Goal: Transaction & Acquisition: Purchase product/service

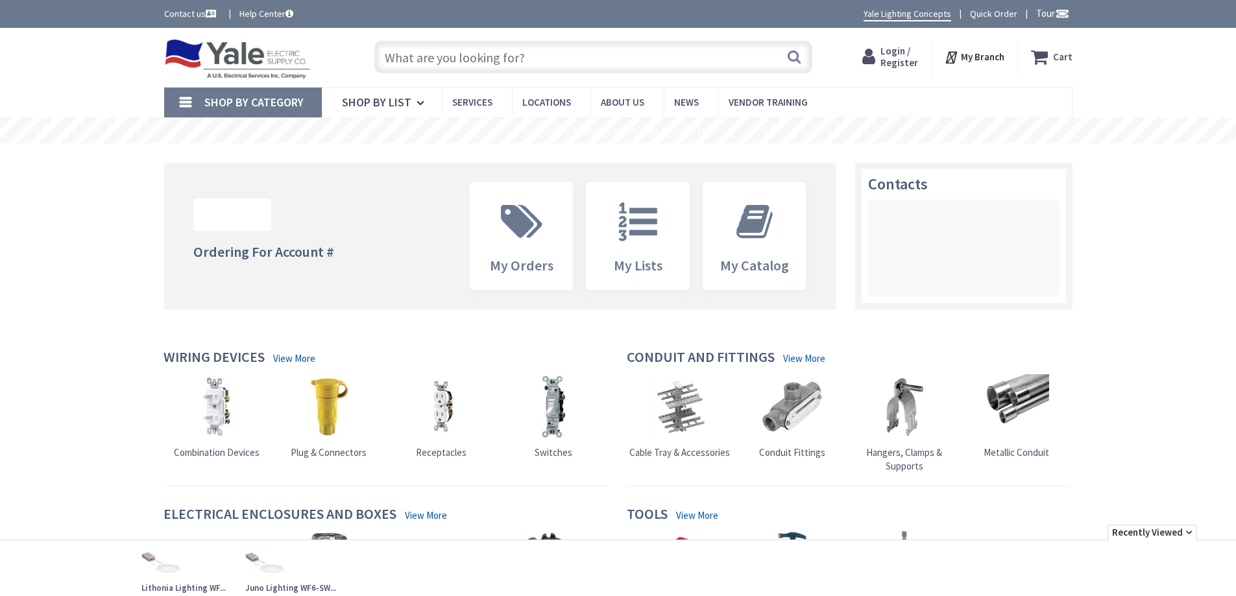
click at [530, 57] on input "text" at bounding box center [593, 57] width 438 height 32
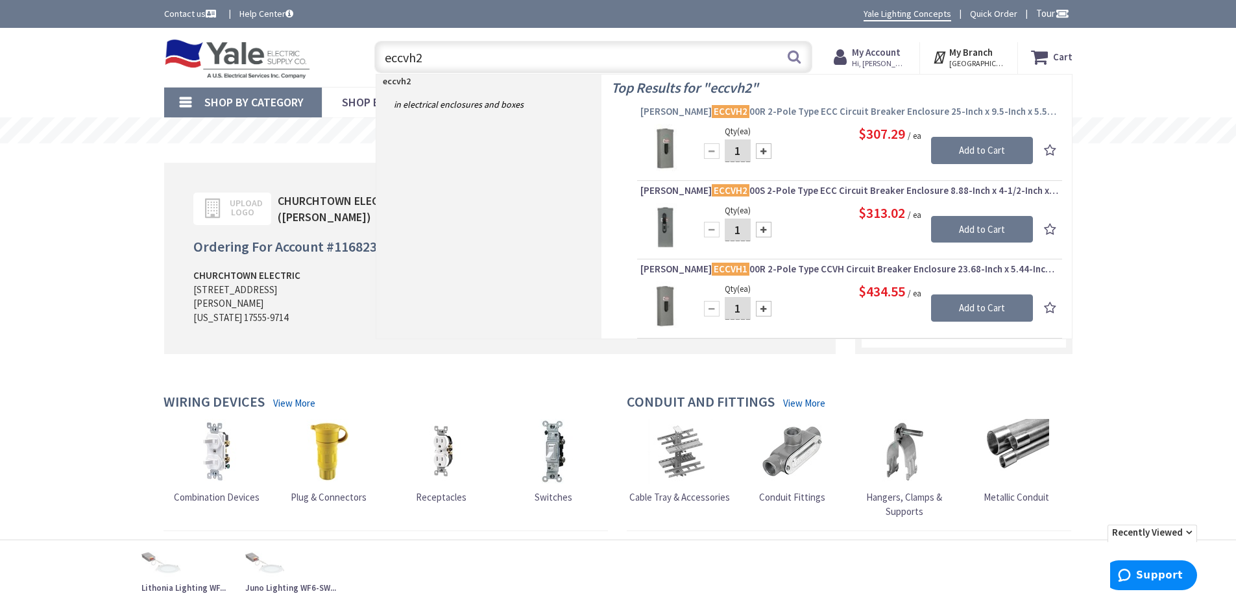
type input "eccvh2"
click at [789, 112] on span "Eaton ECCVH2 00R 2-Pole Type ECC Circuit Breaker Enclosure 25-Inch x 9.5-Inch x…" at bounding box center [850, 111] width 419 height 13
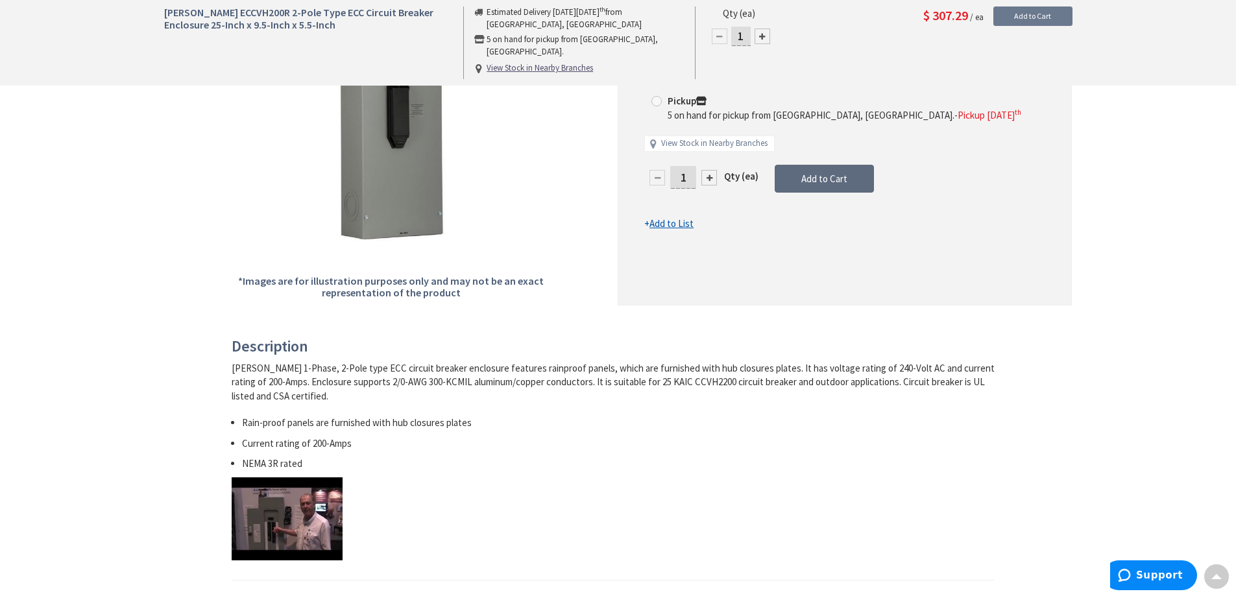
click at [853, 165] on button "Add to Cart" at bounding box center [824, 179] width 99 height 29
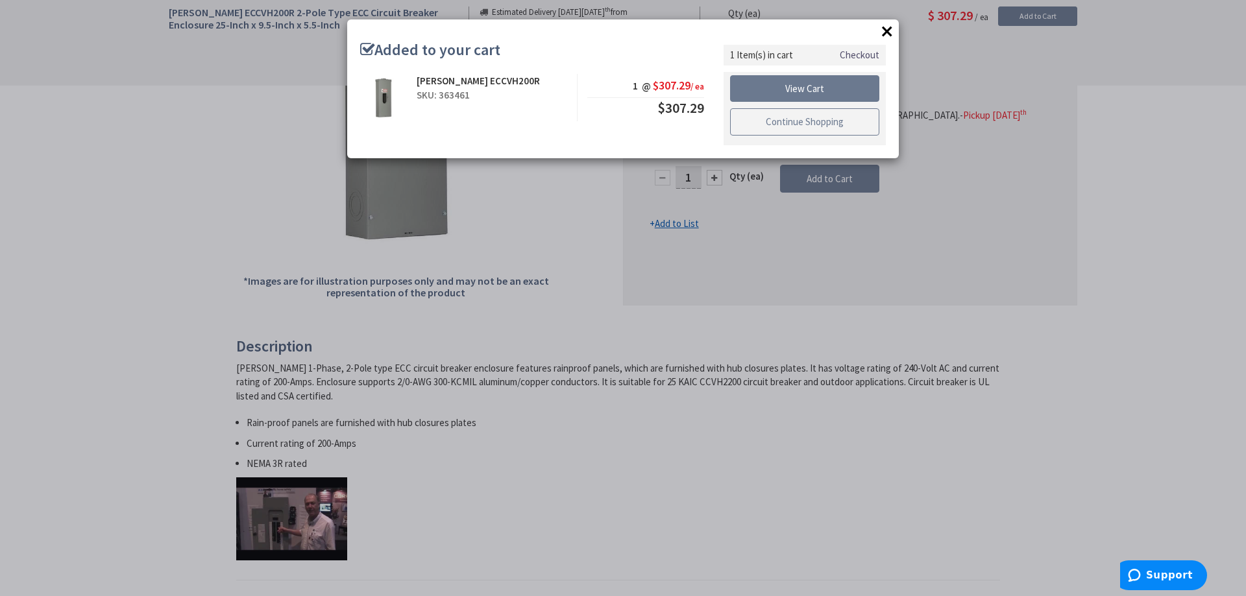
click at [772, 120] on link "Continue Shopping" at bounding box center [804, 121] width 149 height 27
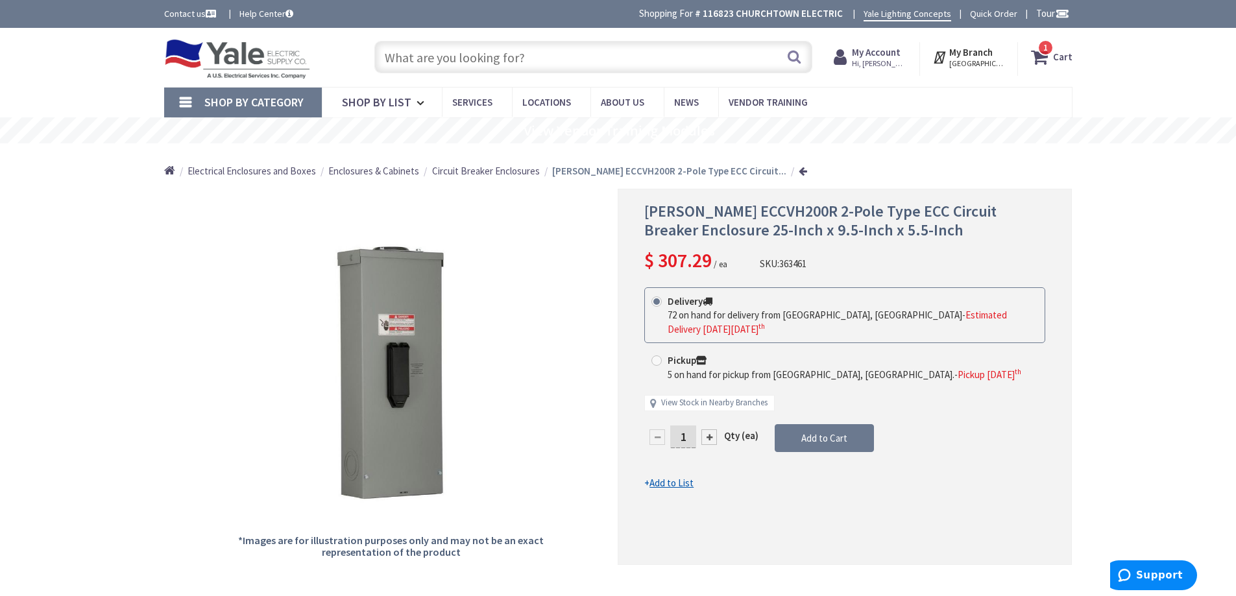
click at [444, 51] on input "text" at bounding box center [593, 57] width 438 height 32
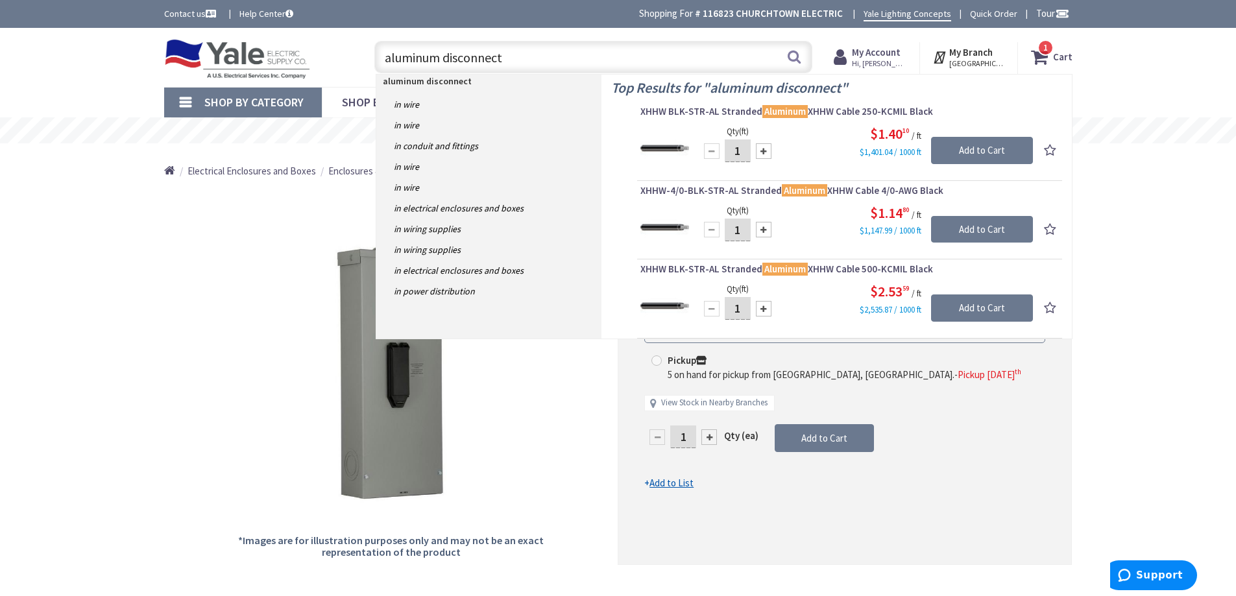
click at [532, 60] on input "aluminum disconnect" at bounding box center [593, 57] width 438 height 32
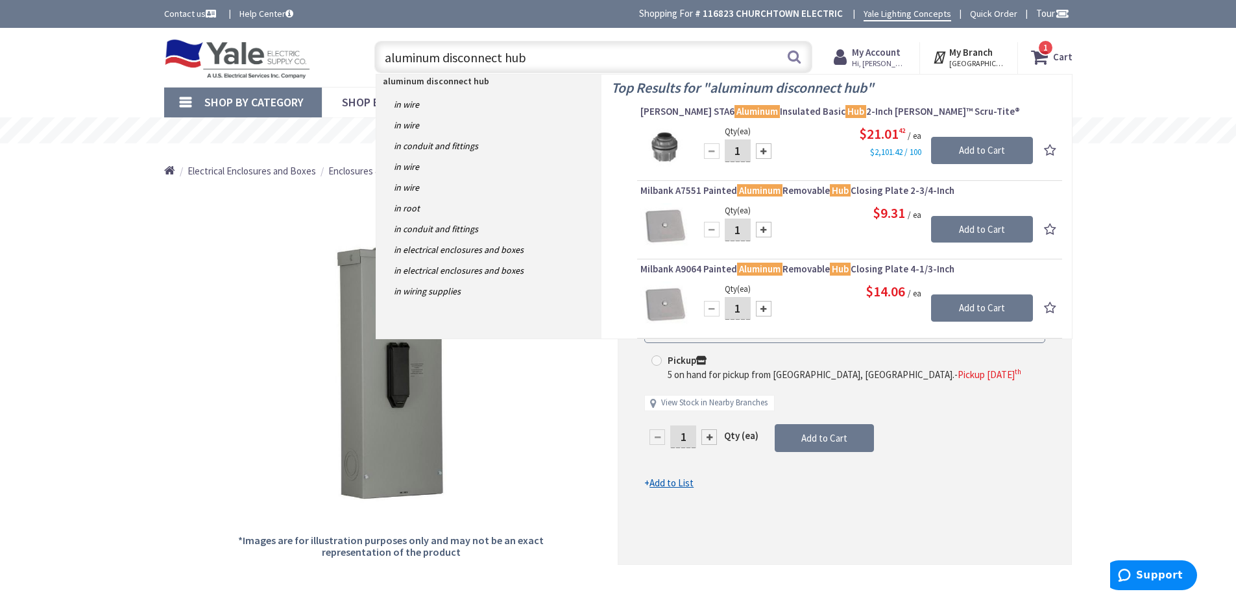
click at [504, 58] on input "aluminum disconnect hub" at bounding box center [593, 57] width 438 height 32
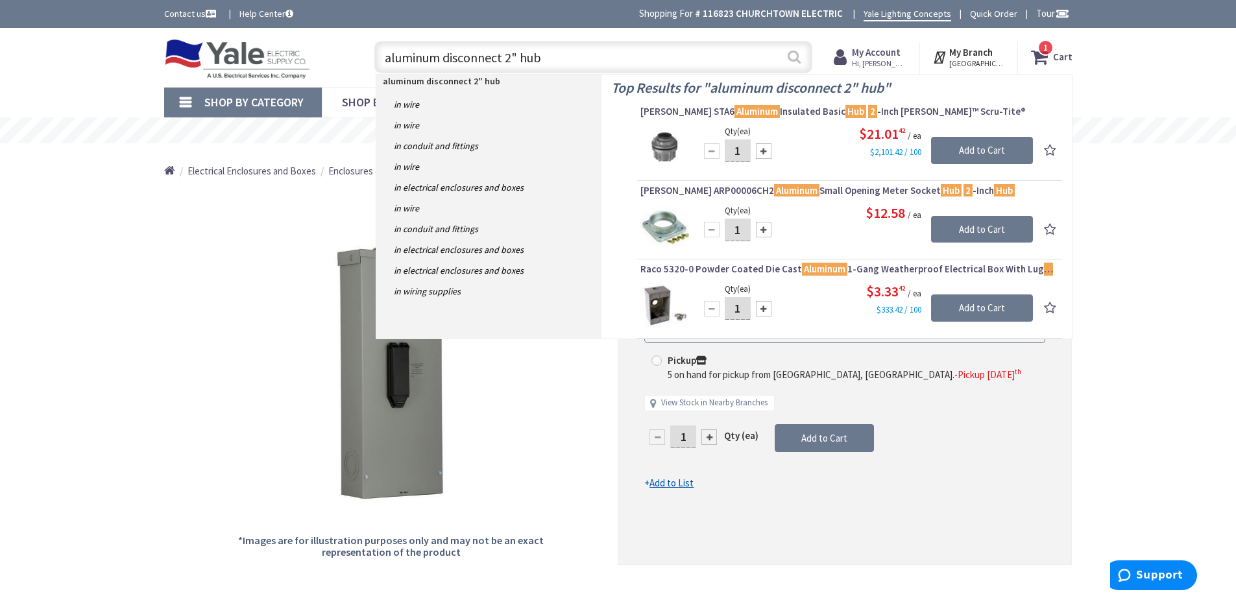
type input "aluminum disconnect 2" hub"
click at [794, 56] on button "Search" at bounding box center [794, 56] width 17 height 29
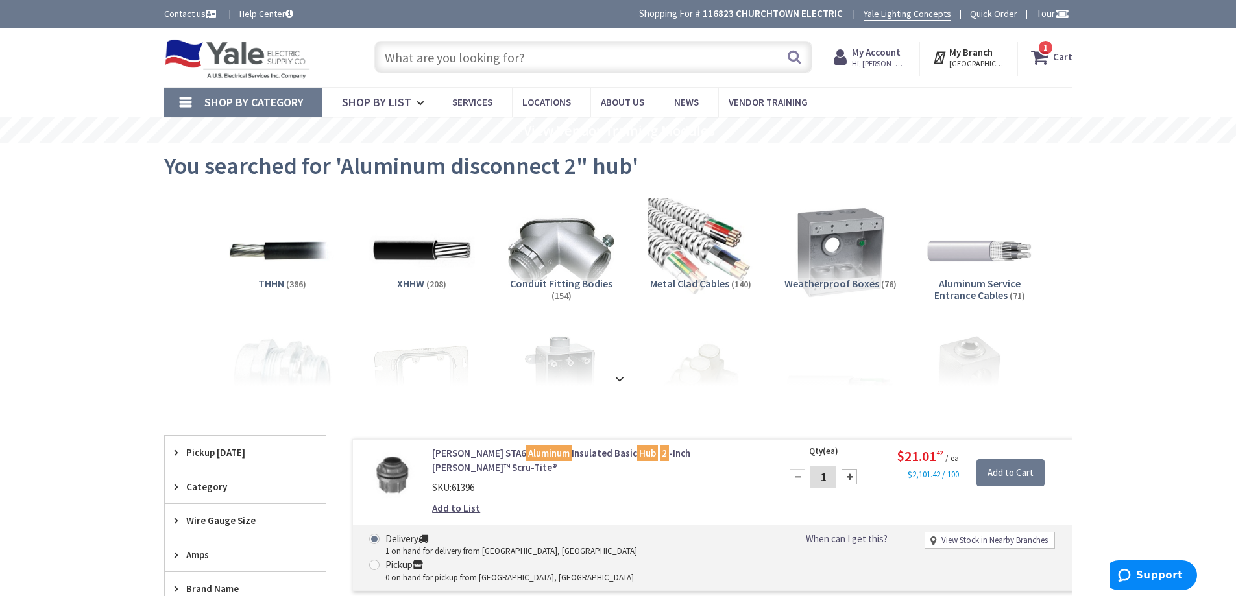
click at [396, 60] on input "text" at bounding box center [593, 57] width 438 height 32
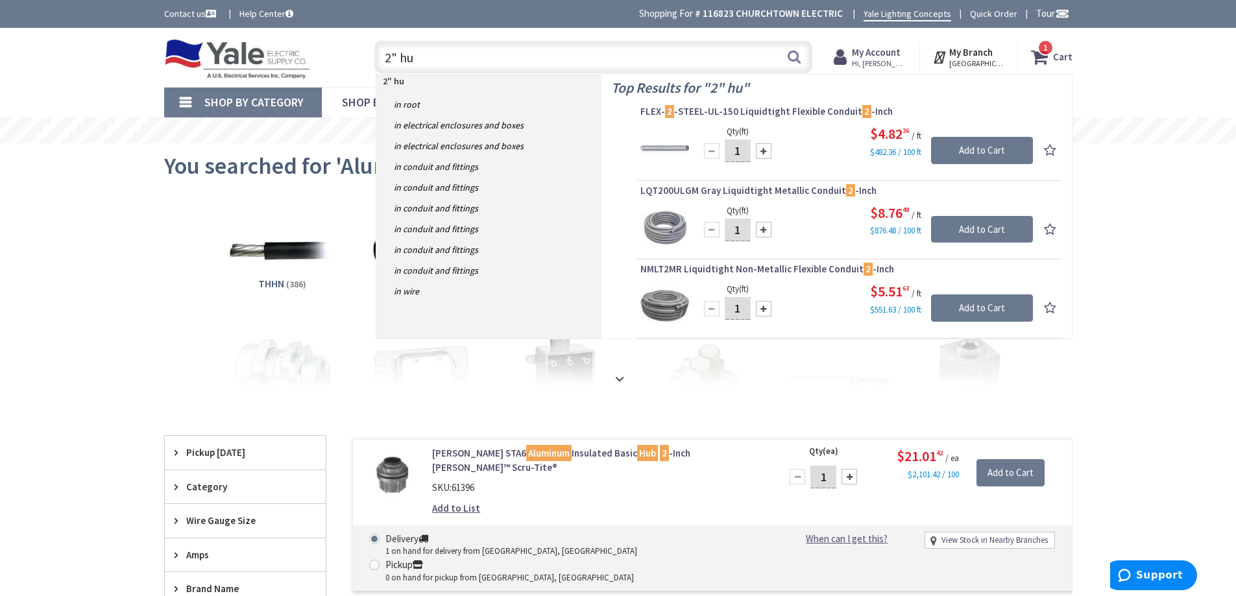
type input "2" hub"
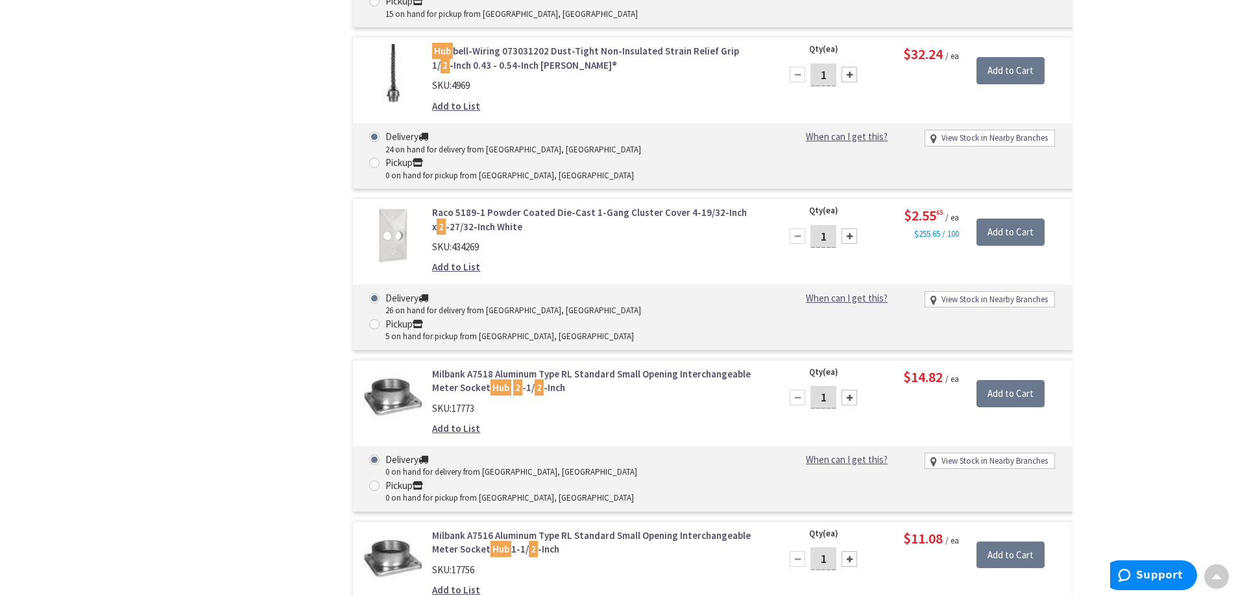
scroll to position [2012, 0]
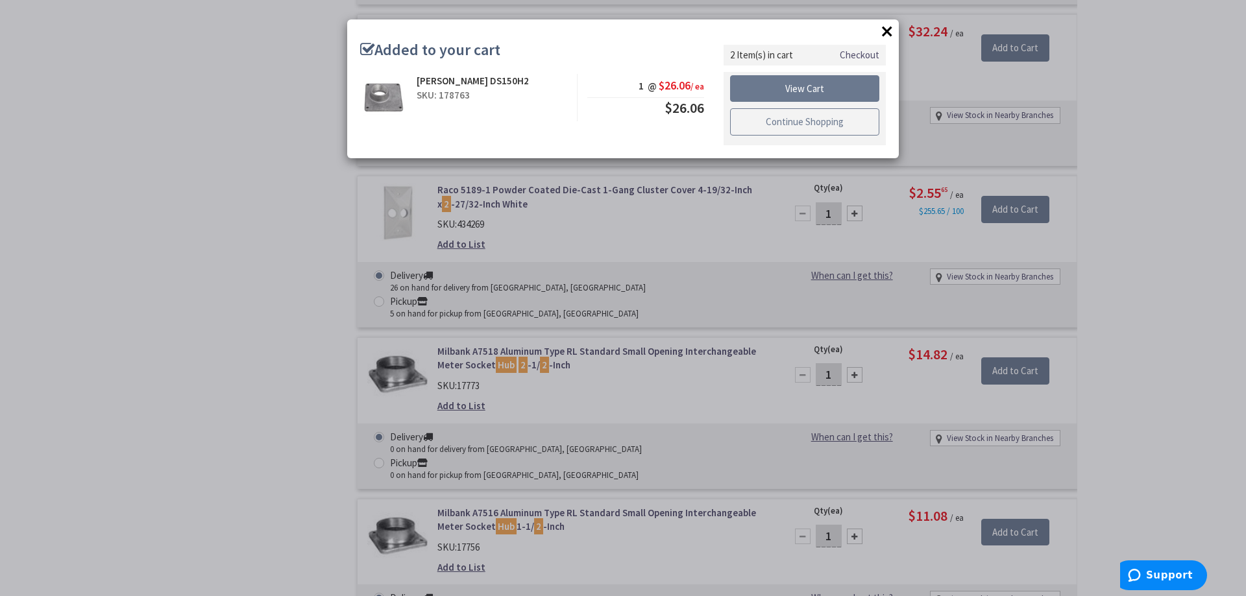
click at [760, 127] on link "Continue Shopping" at bounding box center [804, 121] width 149 height 27
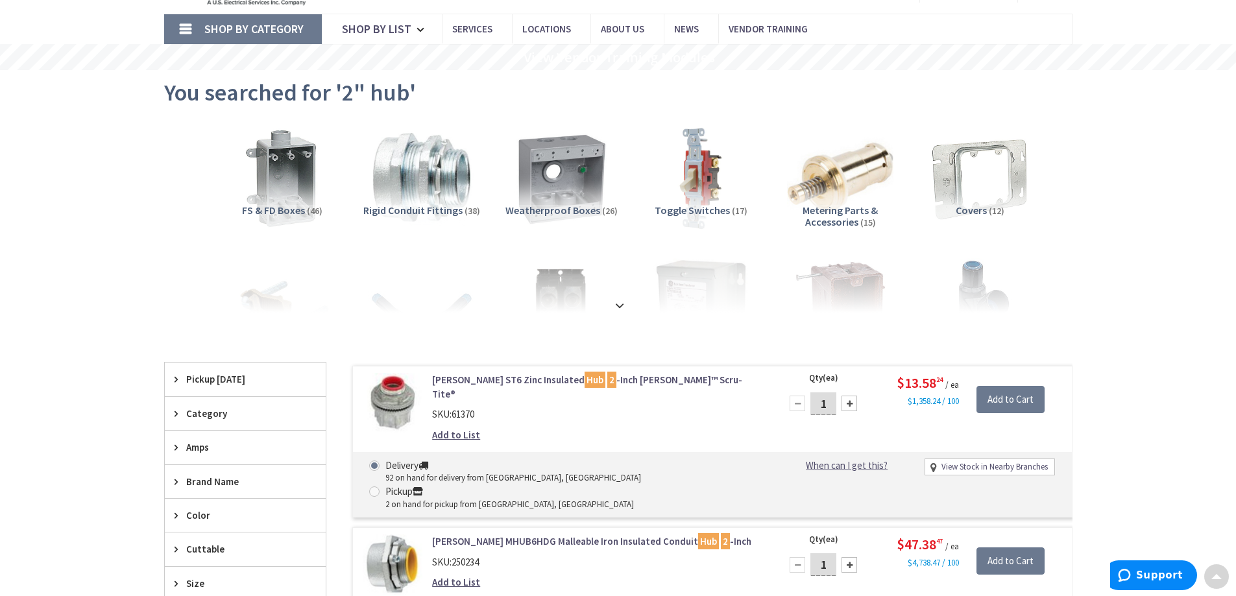
scroll to position [0, 0]
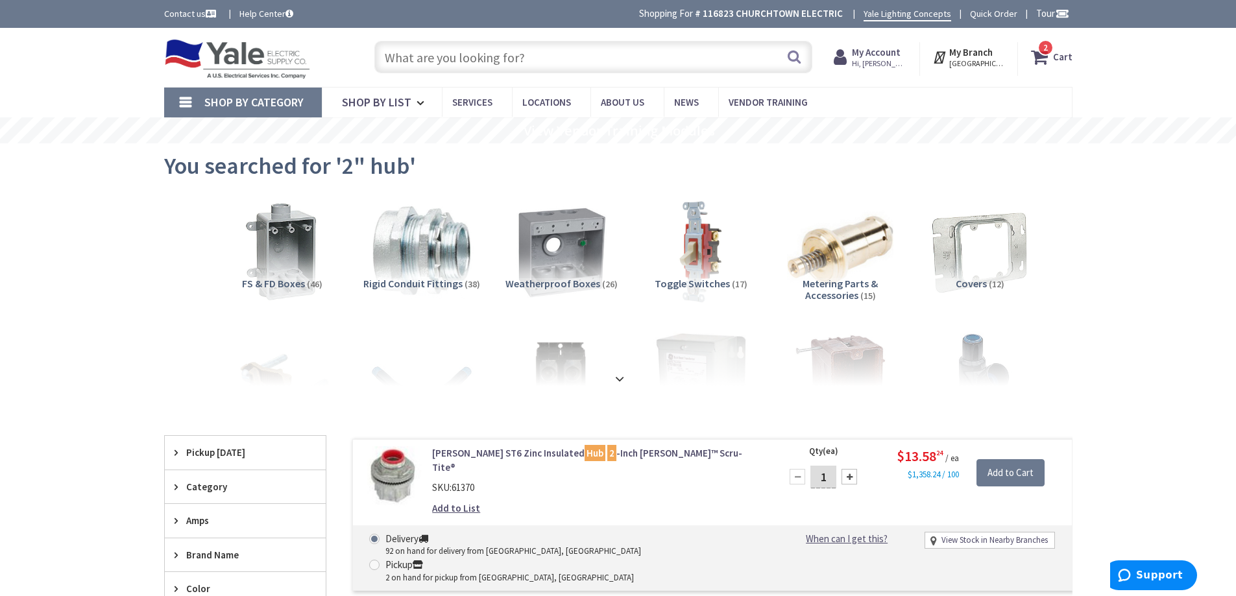
click at [657, 68] on input "text" at bounding box center [593, 57] width 438 height 32
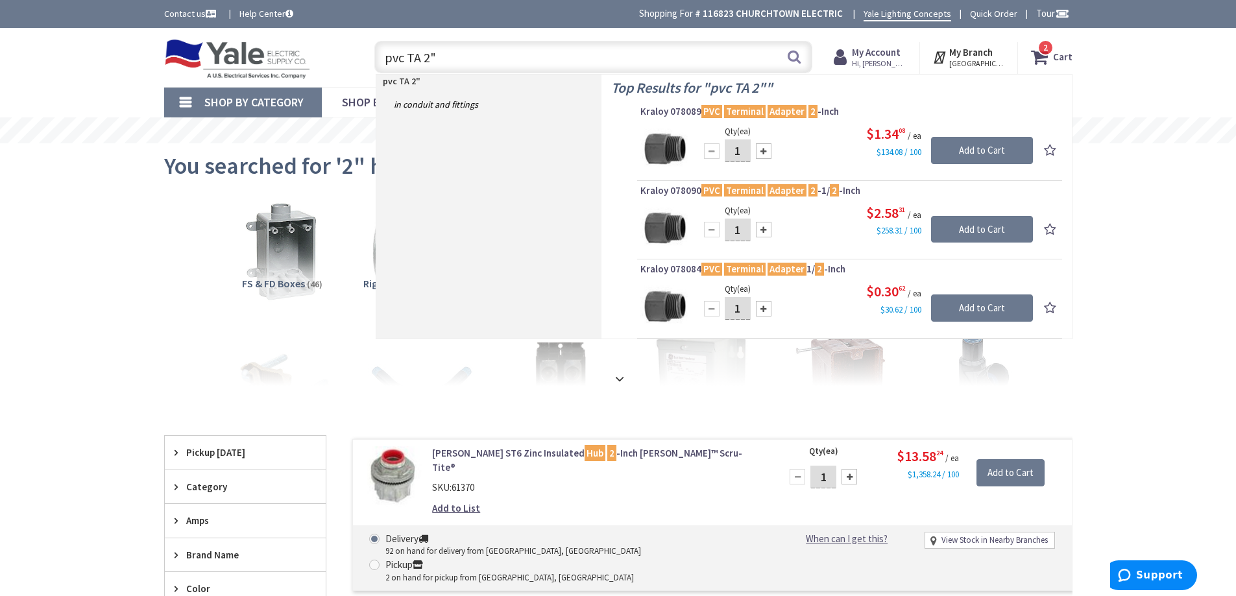
type input "pvc TA 2""
click at [670, 149] on img at bounding box center [665, 148] width 49 height 49
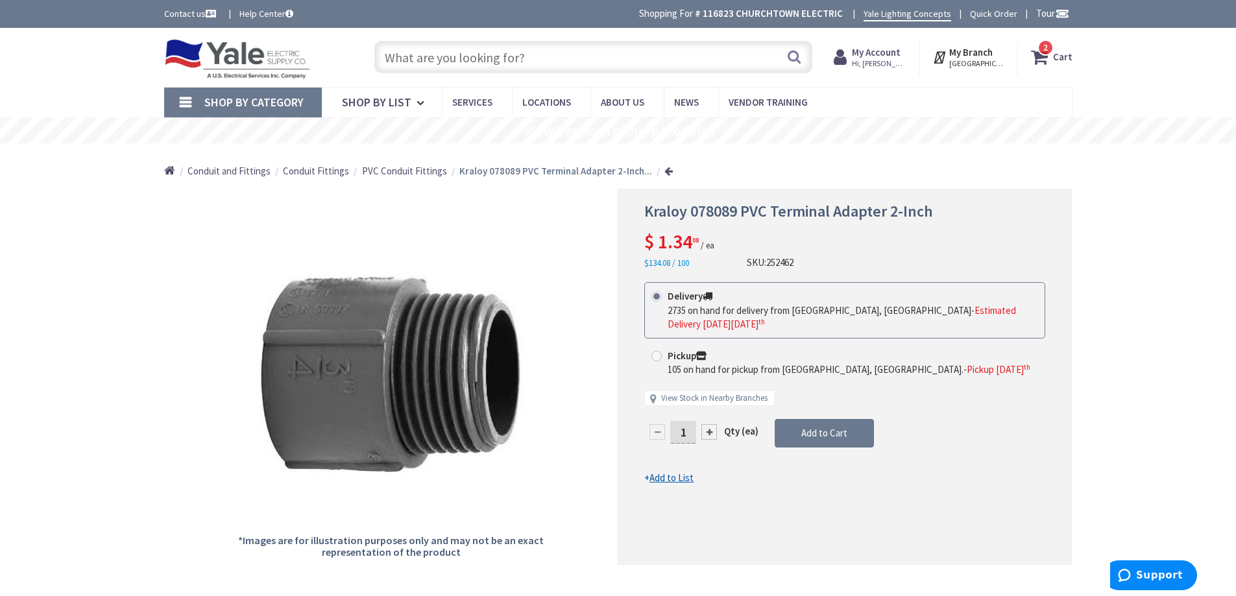
click at [687, 421] on input "1" at bounding box center [683, 432] width 26 height 23
type input "2"
click at [809, 424] on form "This product is Discontinued Delivery 2735 on hand for delivery from [GEOGRAPHI…" at bounding box center [844, 383] width 401 height 202
click at [809, 427] on span "Add to Cart" at bounding box center [825, 433] width 46 height 12
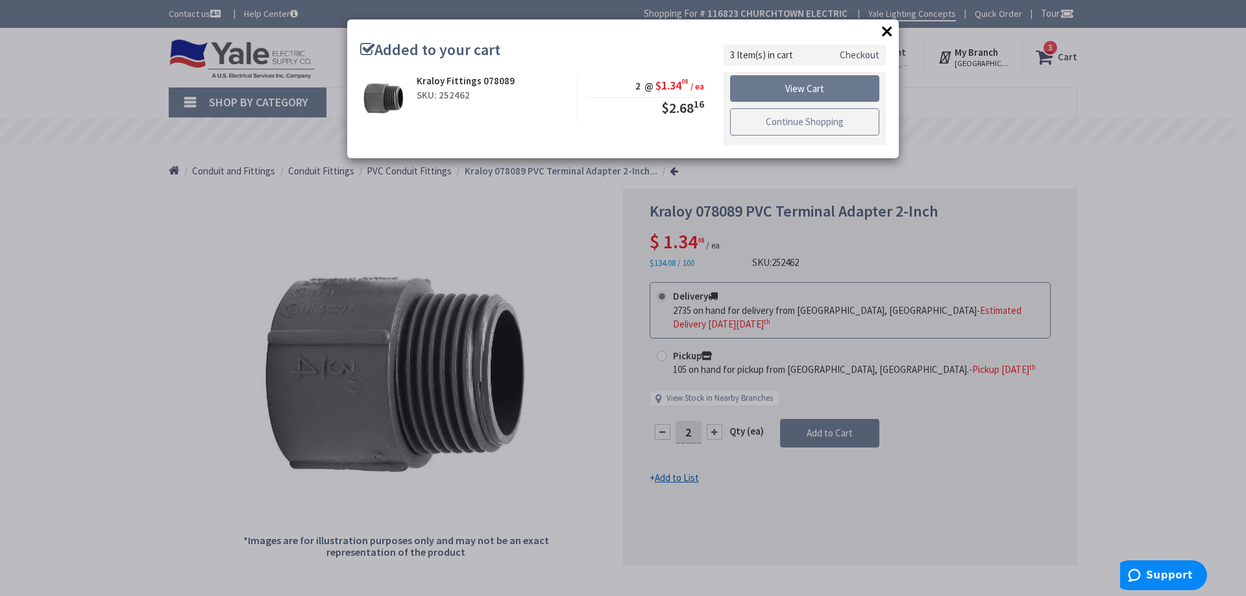
click at [785, 121] on link "Continue Shopping" at bounding box center [804, 121] width 149 height 27
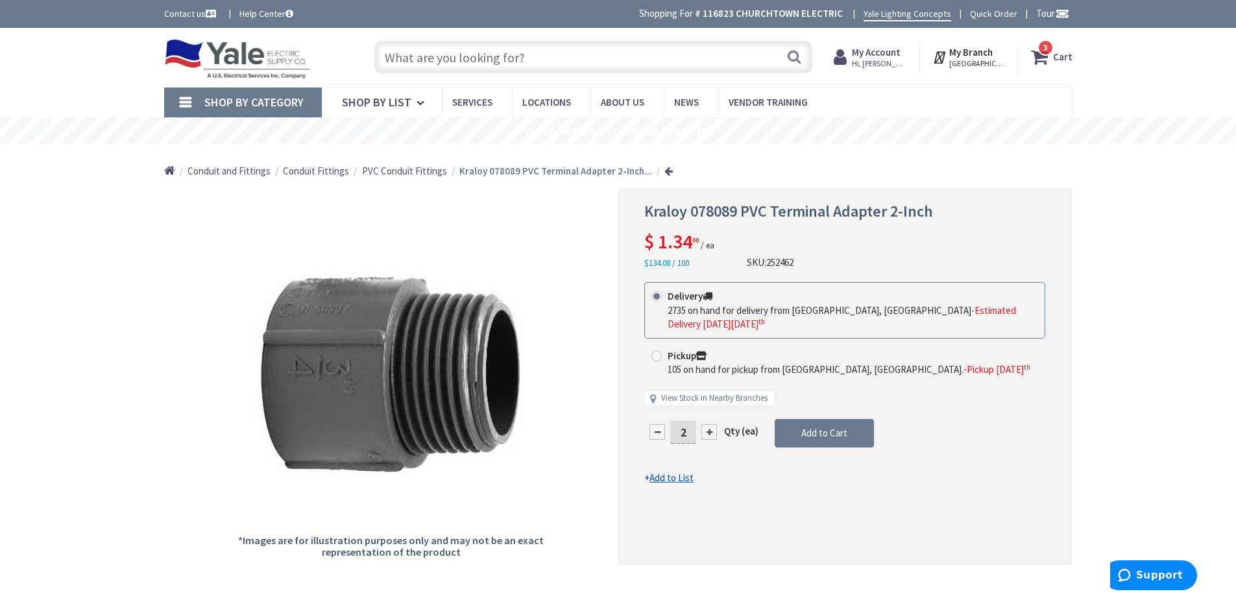
click at [484, 60] on input "text" at bounding box center [593, 57] width 438 height 32
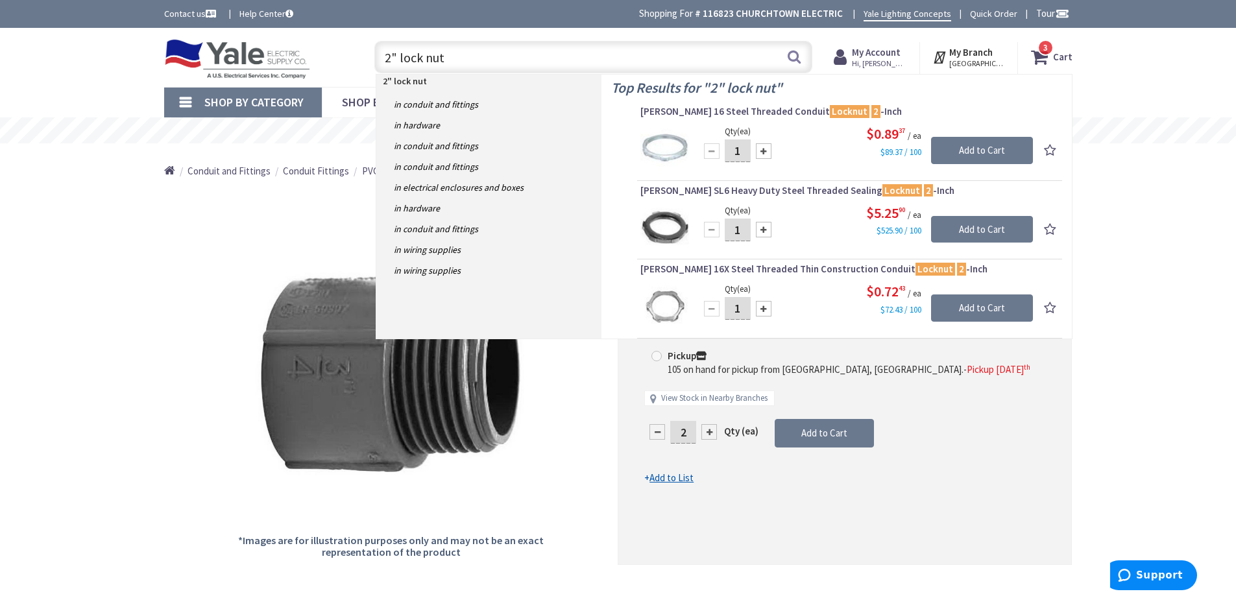
type input "2" lock nut"
click at [740, 151] on input "1" at bounding box center [738, 151] width 26 height 23
type input "2"
click at [952, 153] on input "Add to Cart" at bounding box center [982, 150] width 102 height 27
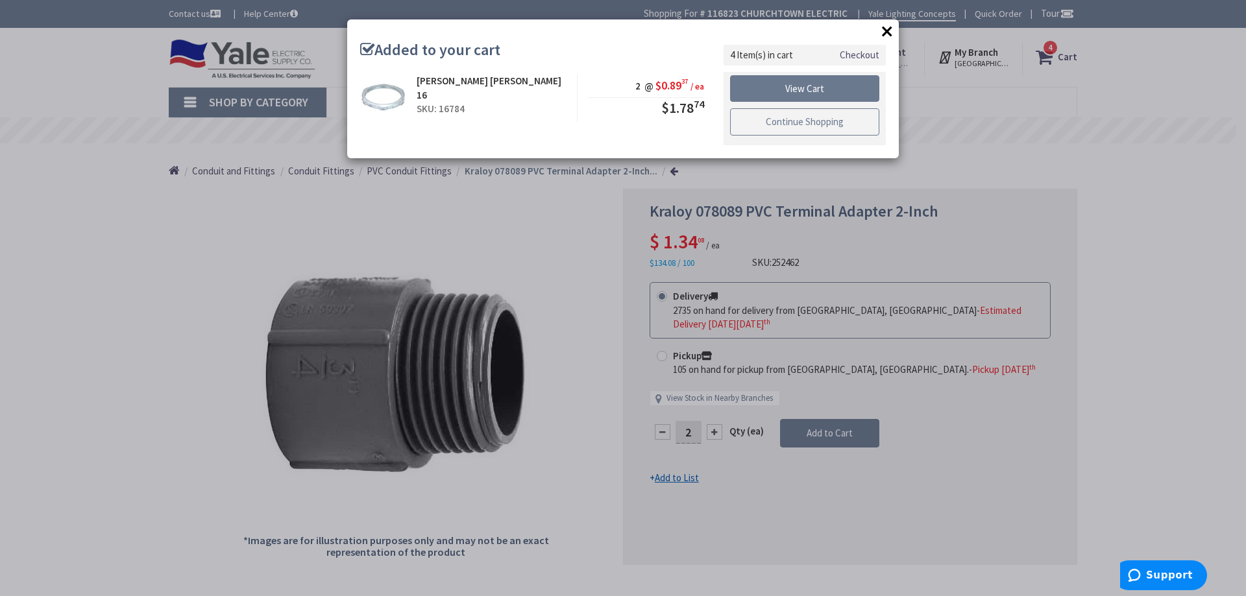
click at [777, 121] on link "Continue Shopping" at bounding box center [804, 121] width 149 height 27
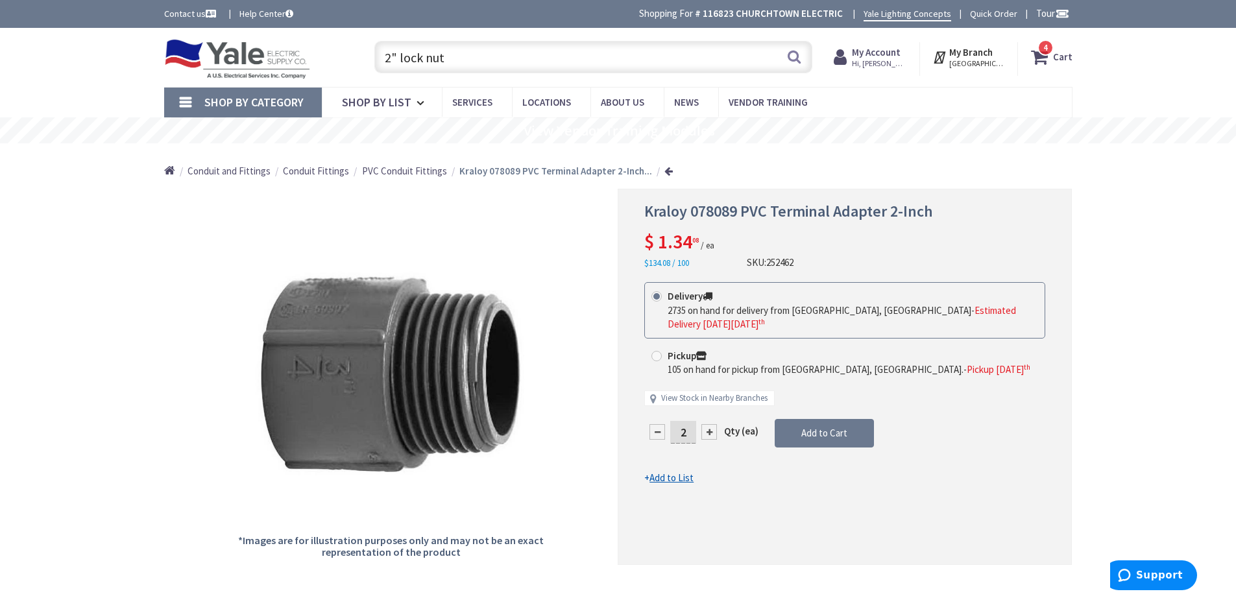
click at [530, 59] on input "2" lock nut" at bounding box center [593, 57] width 438 height 32
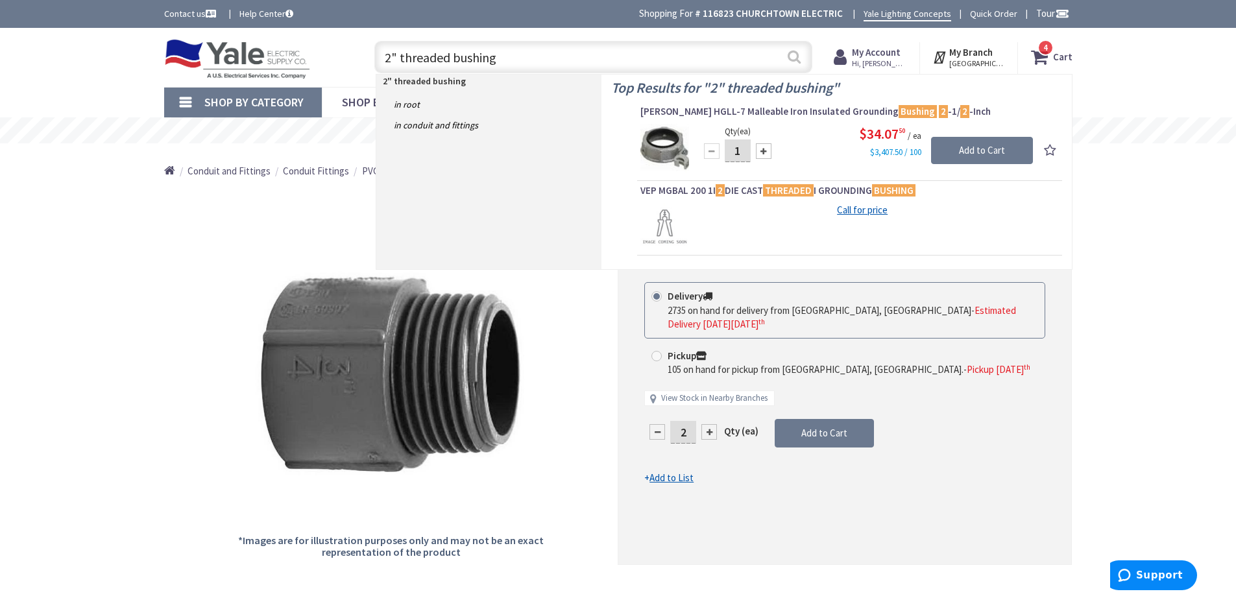
type input "2" threaded bushing"
click at [796, 56] on button "Search" at bounding box center [794, 56] width 17 height 29
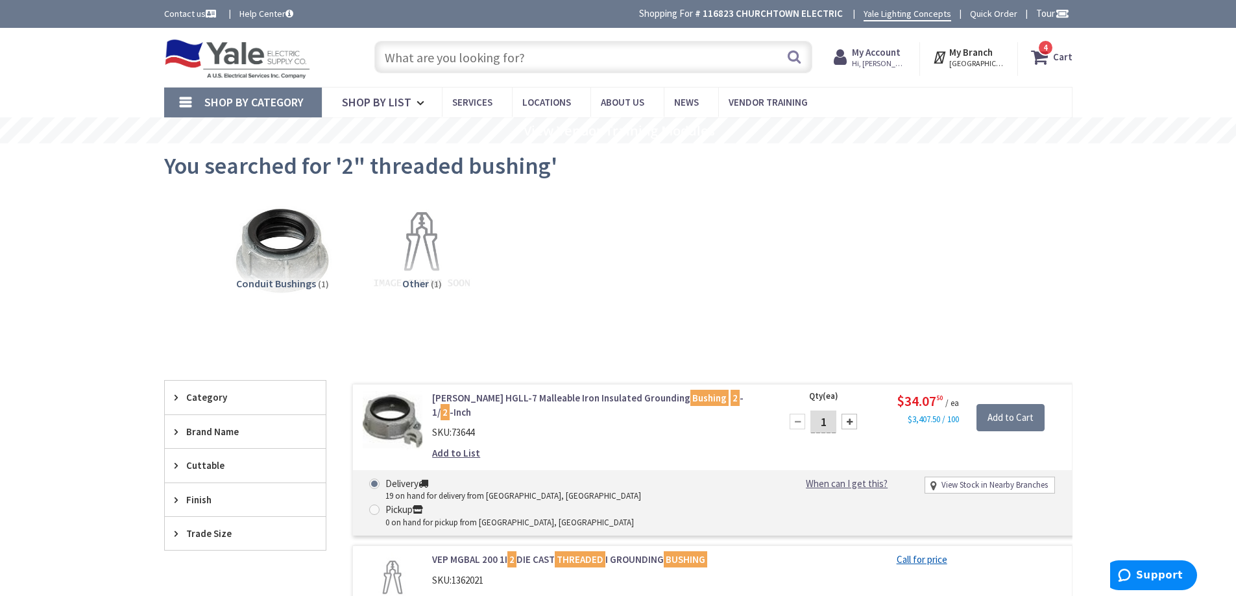
click at [467, 60] on input "text" at bounding box center [593, 57] width 438 height 32
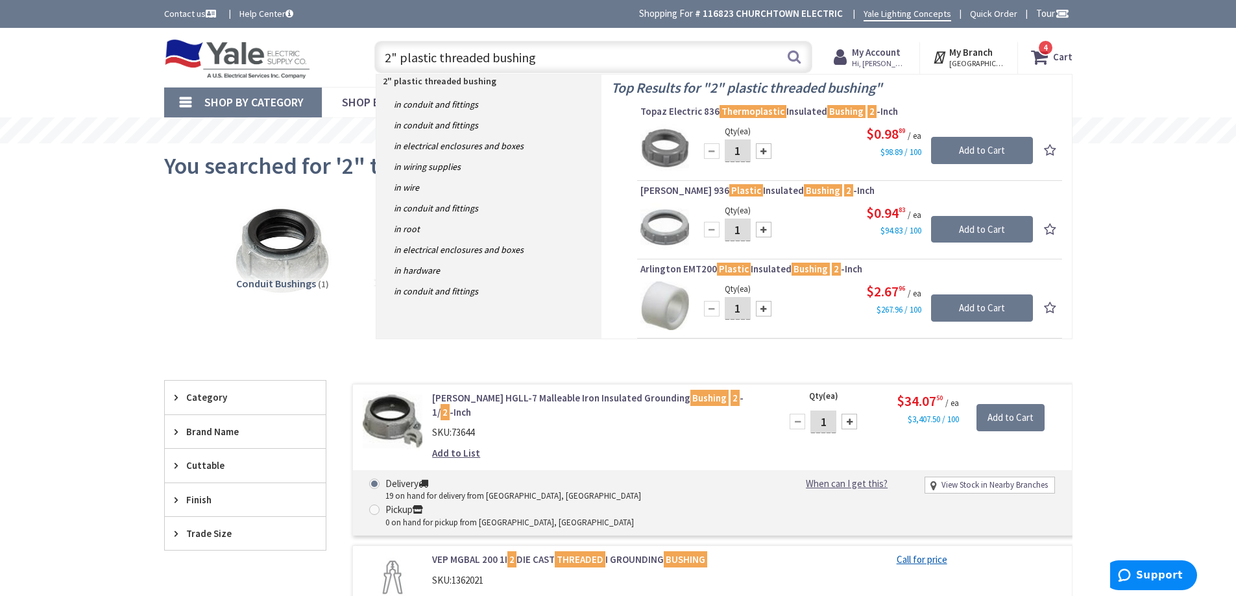
type input "2" plastic threaded bushing"
click at [746, 232] on input "1" at bounding box center [738, 230] width 26 height 23
type input "5"
click at [983, 227] on input "Add to Cart" at bounding box center [982, 229] width 102 height 27
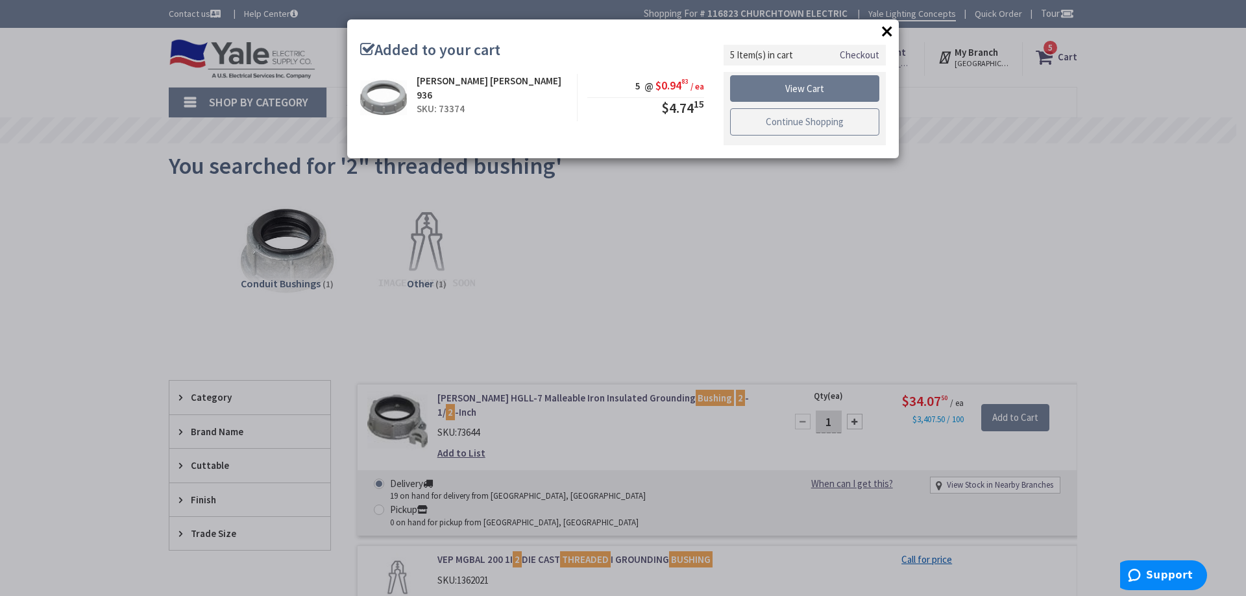
click at [798, 116] on link "Continue Shopping" at bounding box center [804, 121] width 149 height 27
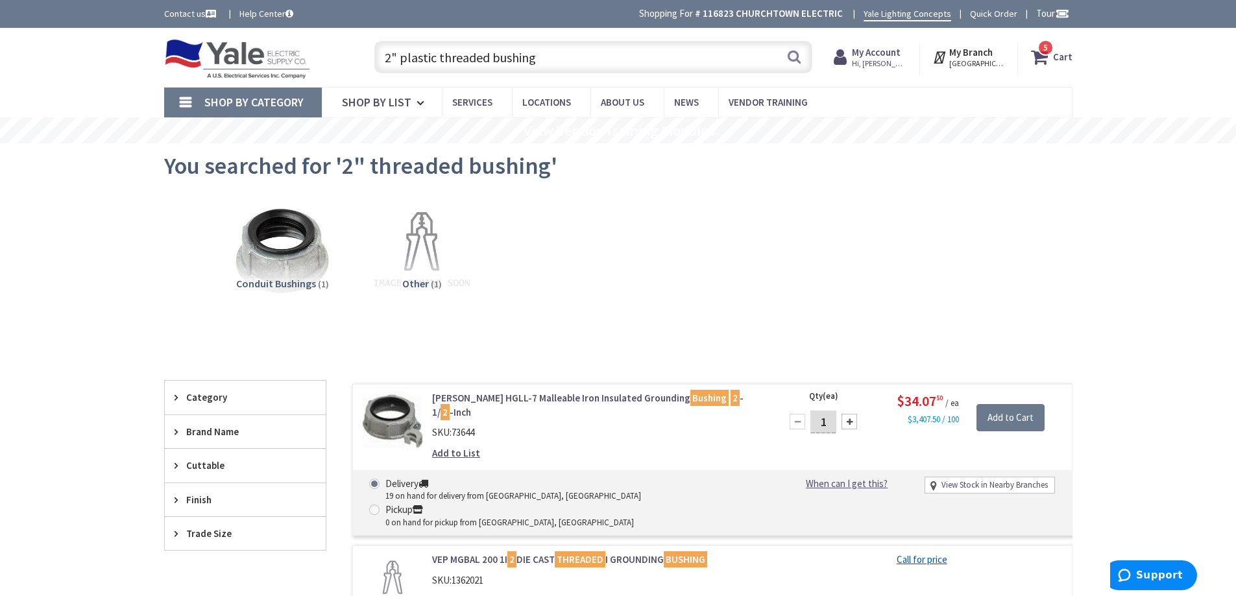
click at [533, 59] on input "2" plastic threaded bushing" at bounding box center [593, 57] width 438 height 32
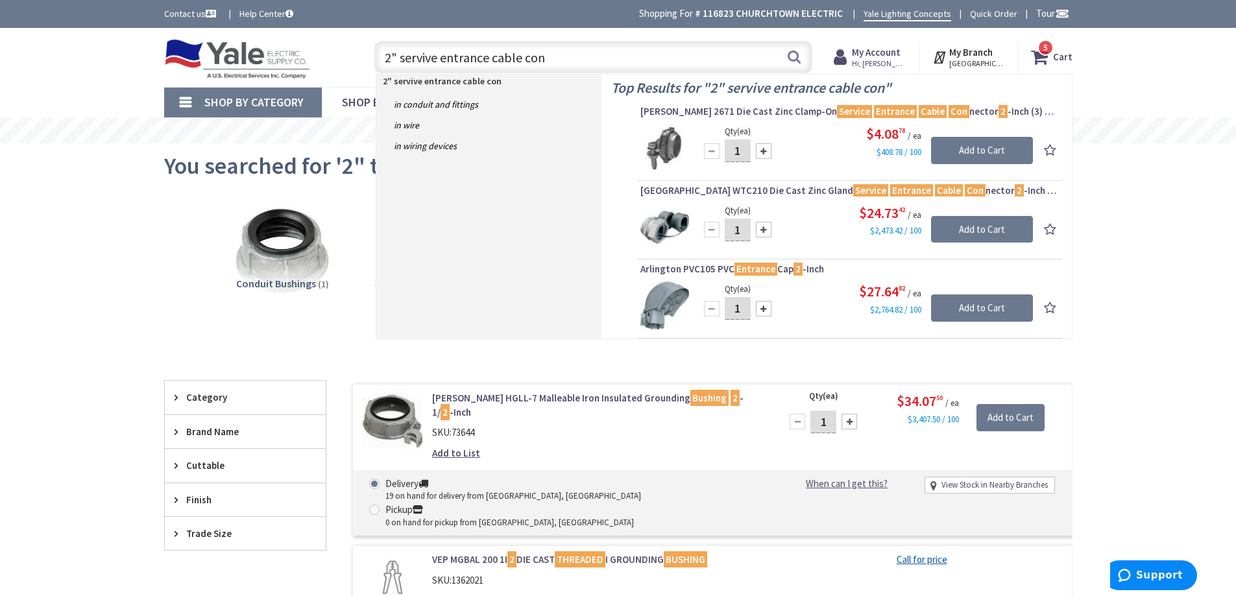
type input "2" servive entrance cable con"
click at [745, 149] on input "1" at bounding box center [738, 151] width 26 height 23
type input "3"
click at [972, 147] on input "Add to Cart" at bounding box center [982, 150] width 102 height 27
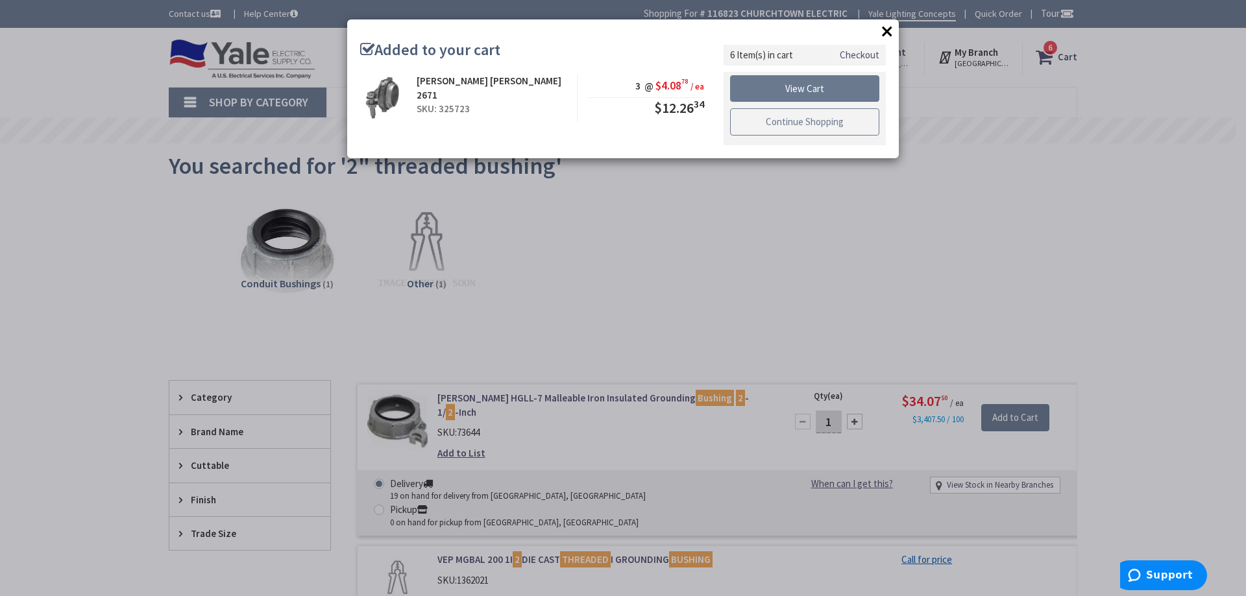
click at [829, 120] on link "Continue Shopping" at bounding box center [804, 121] width 149 height 27
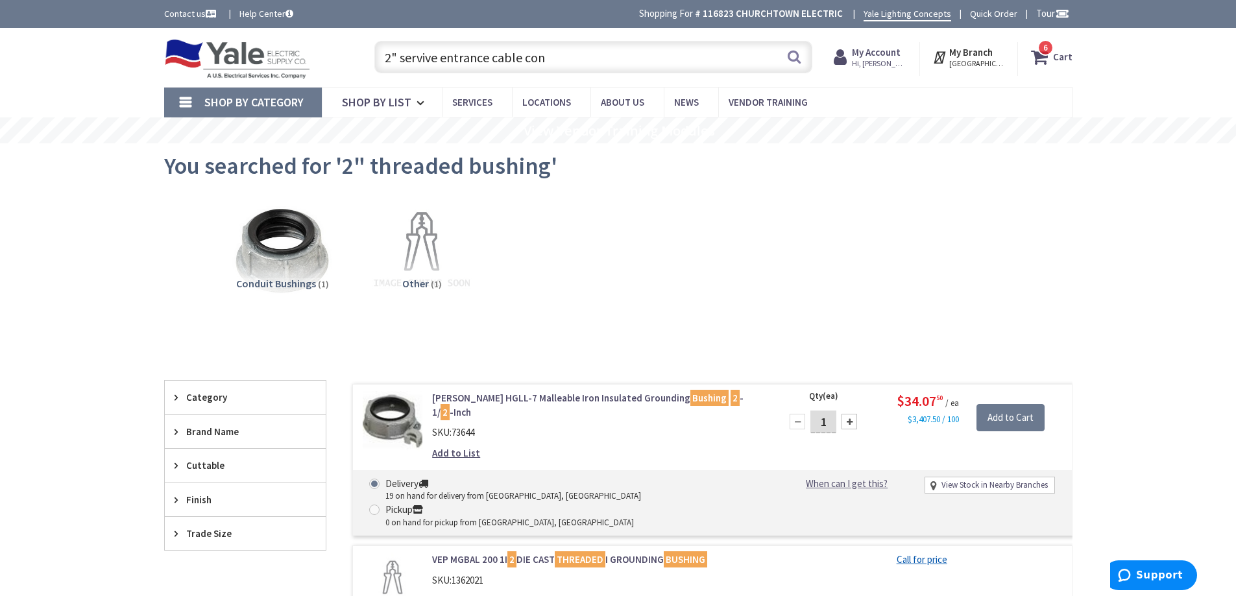
click at [554, 58] on input "2" servive entrance cable con" at bounding box center [593, 57] width 438 height 32
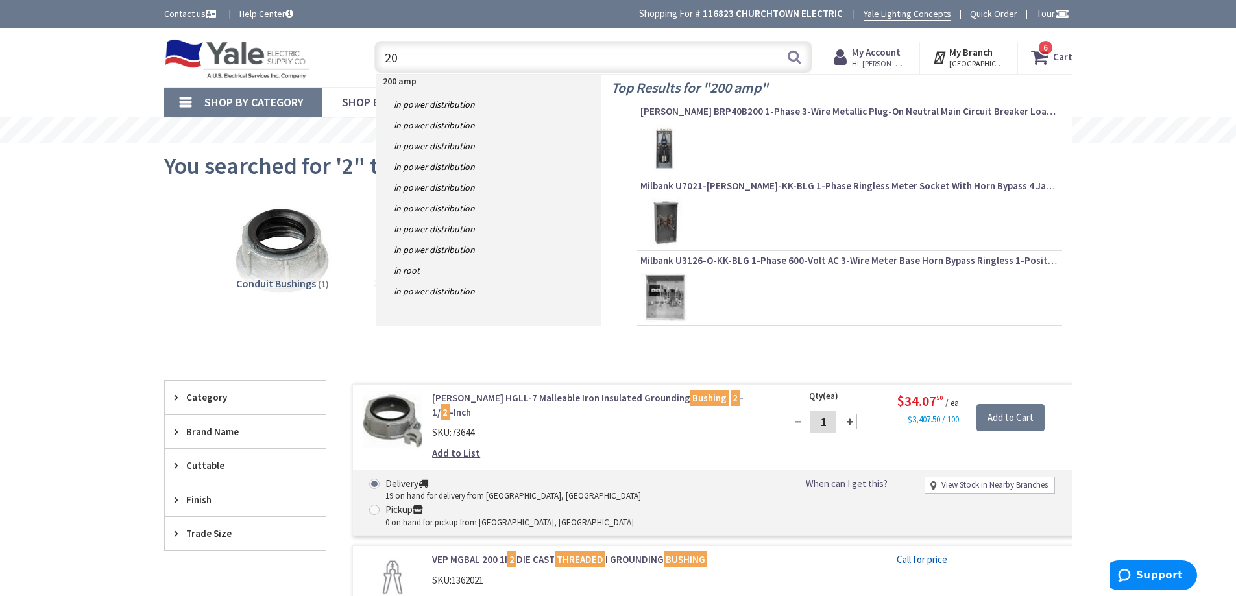
type input "2"
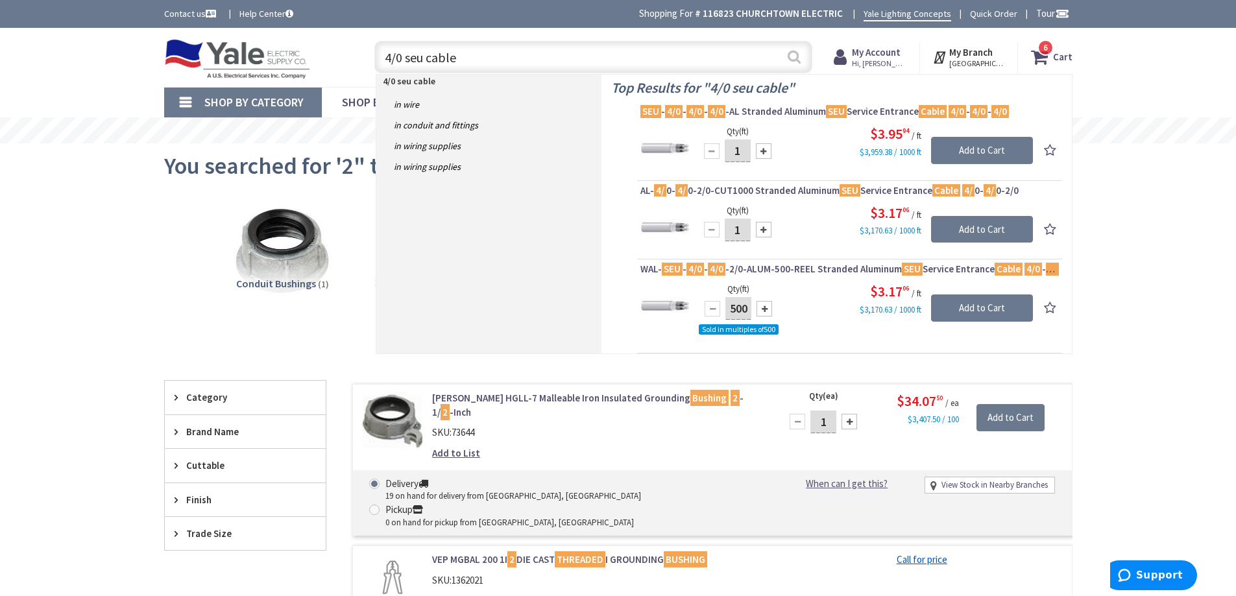
type input "4/0 seu cable"
click at [797, 62] on button "Search" at bounding box center [794, 56] width 17 height 29
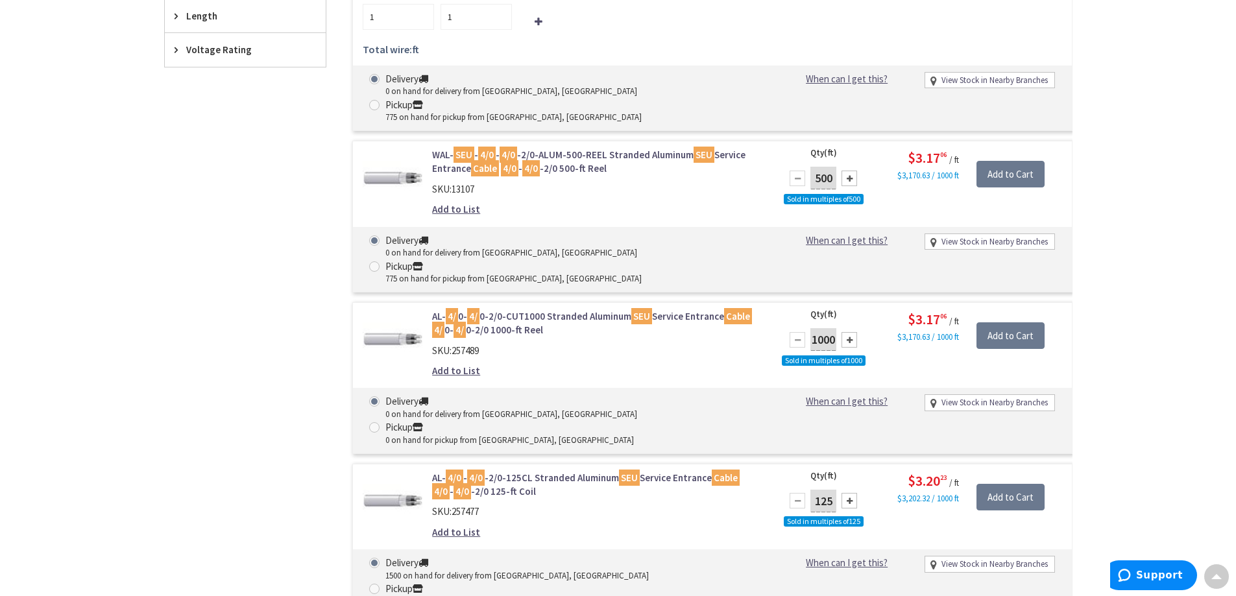
scroll to position [779, 0]
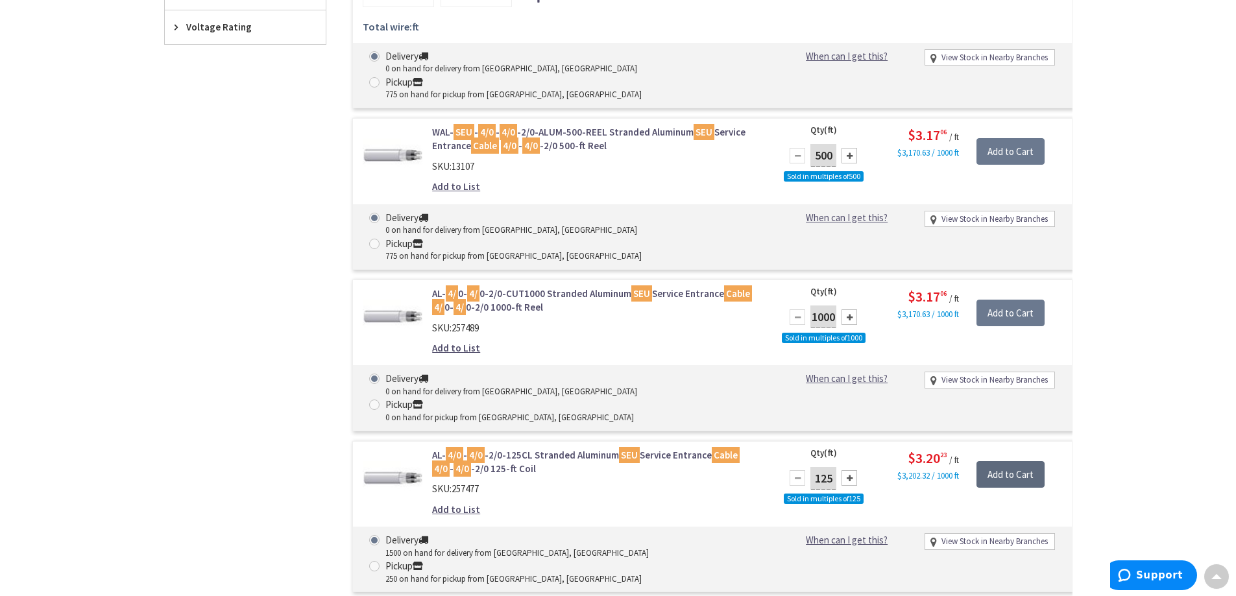
click at [1020, 461] on input "Add to Cart" at bounding box center [1011, 474] width 68 height 27
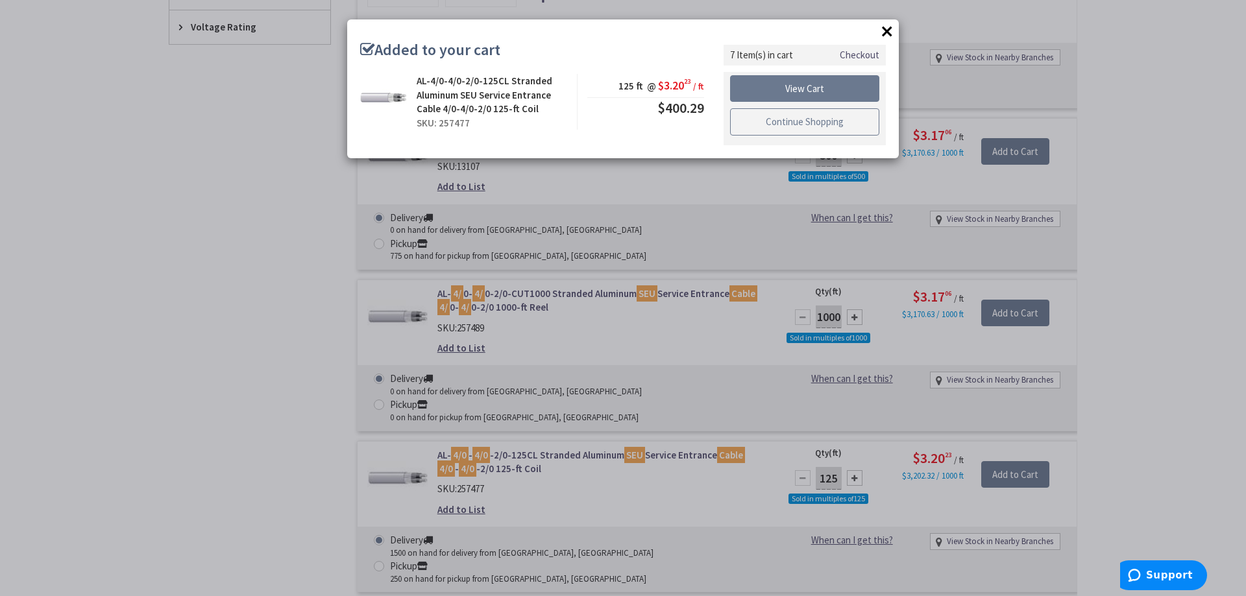
click at [834, 123] on link "Continue Shopping" at bounding box center [804, 121] width 149 height 27
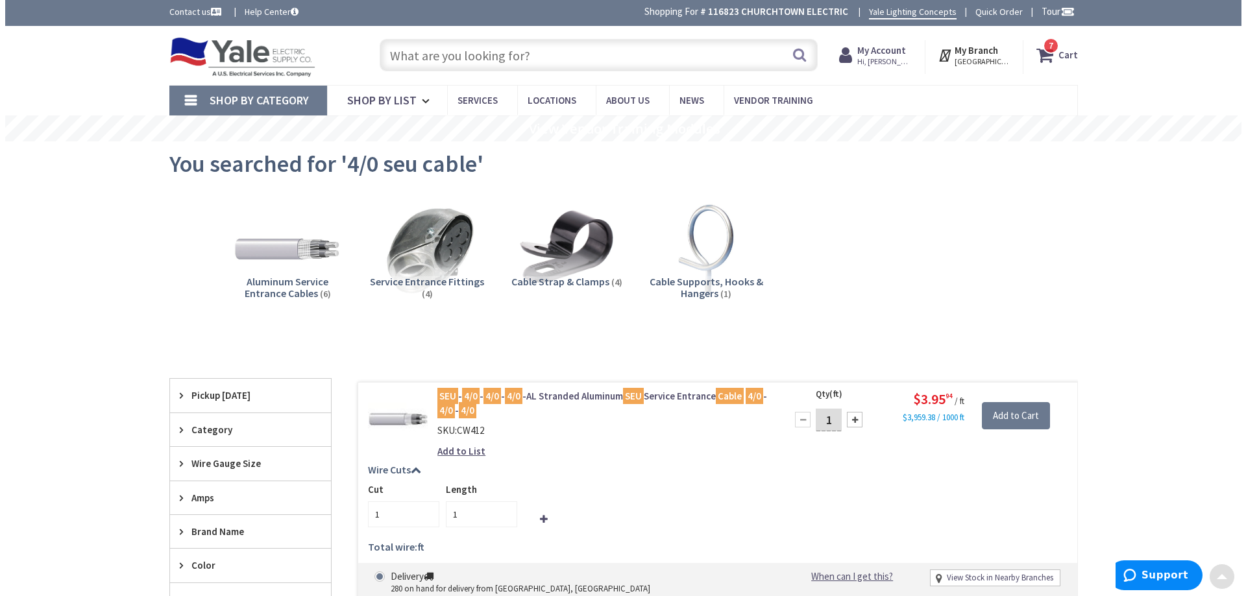
scroll to position [0, 0]
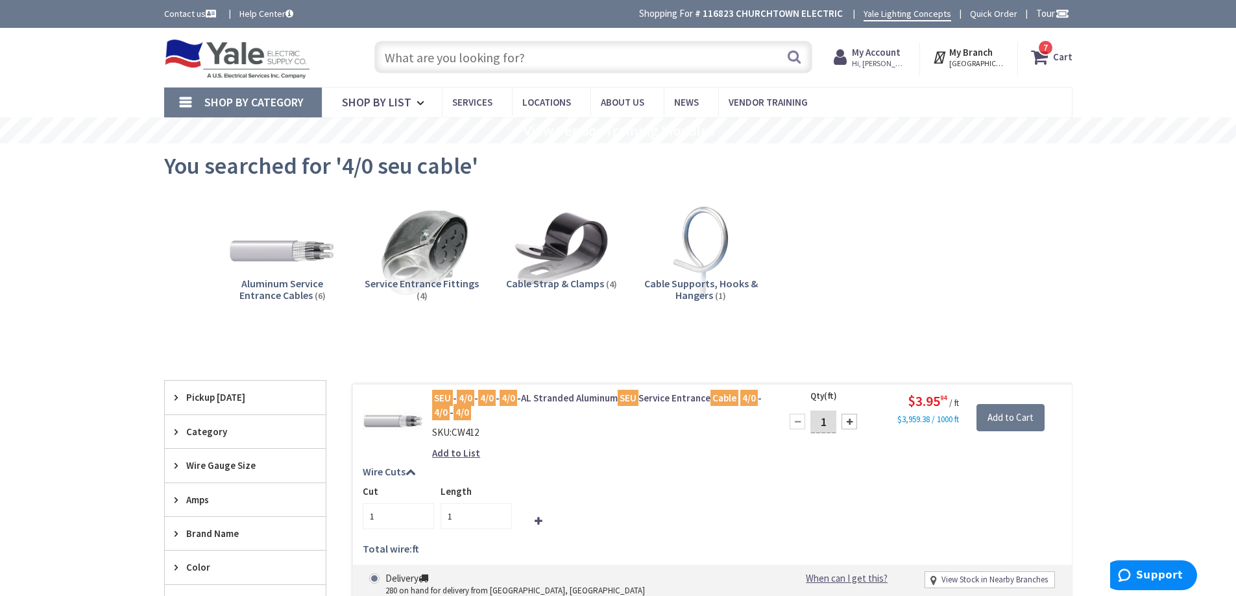
click at [609, 61] on input "text" at bounding box center [593, 57] width 438 height 32
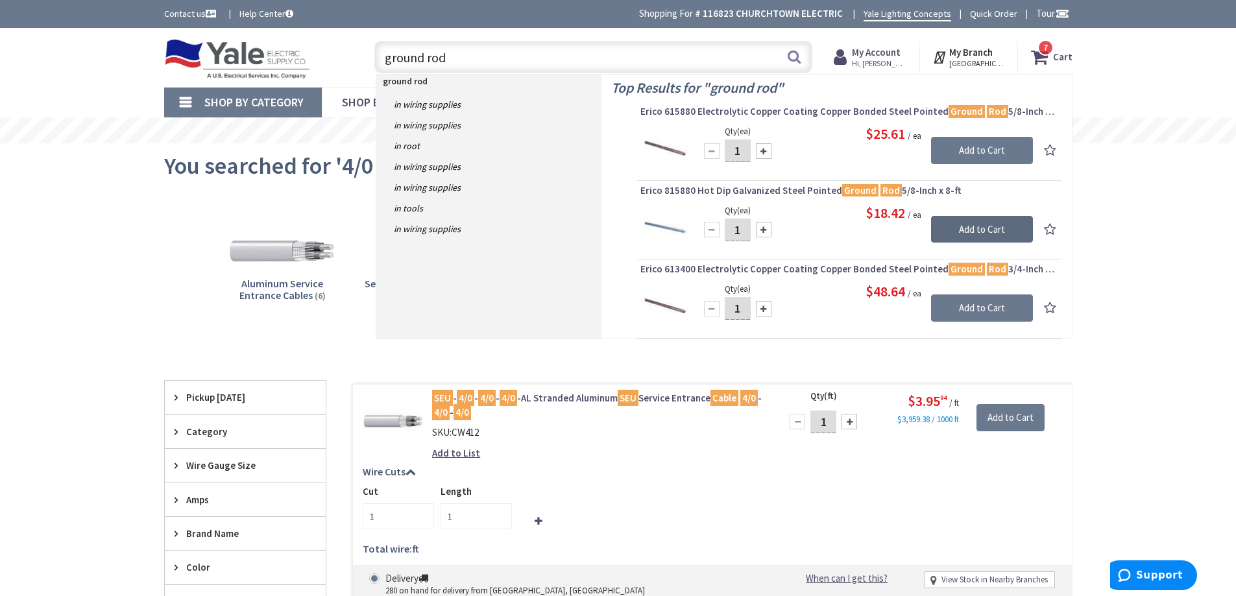
click at [974, 232] on input "Add to Cart" at bounding box center [982, 229] width 102 height 27
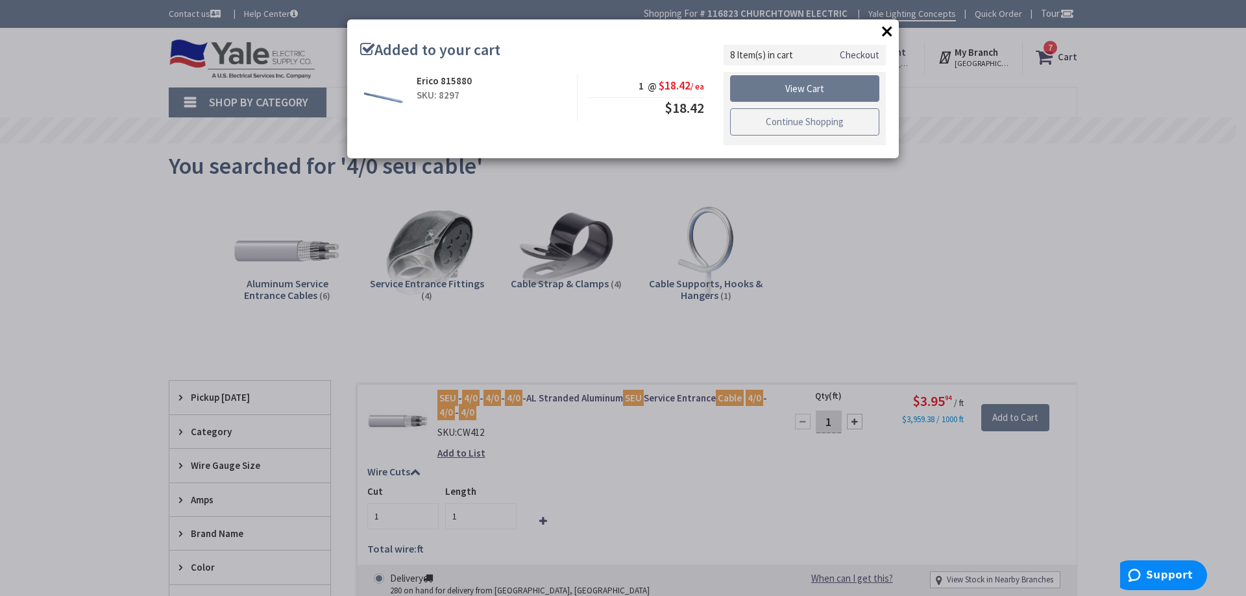
click at [812, 119] on link "Continue Shopping" at bounding box center [804, 121] width 149 height 27
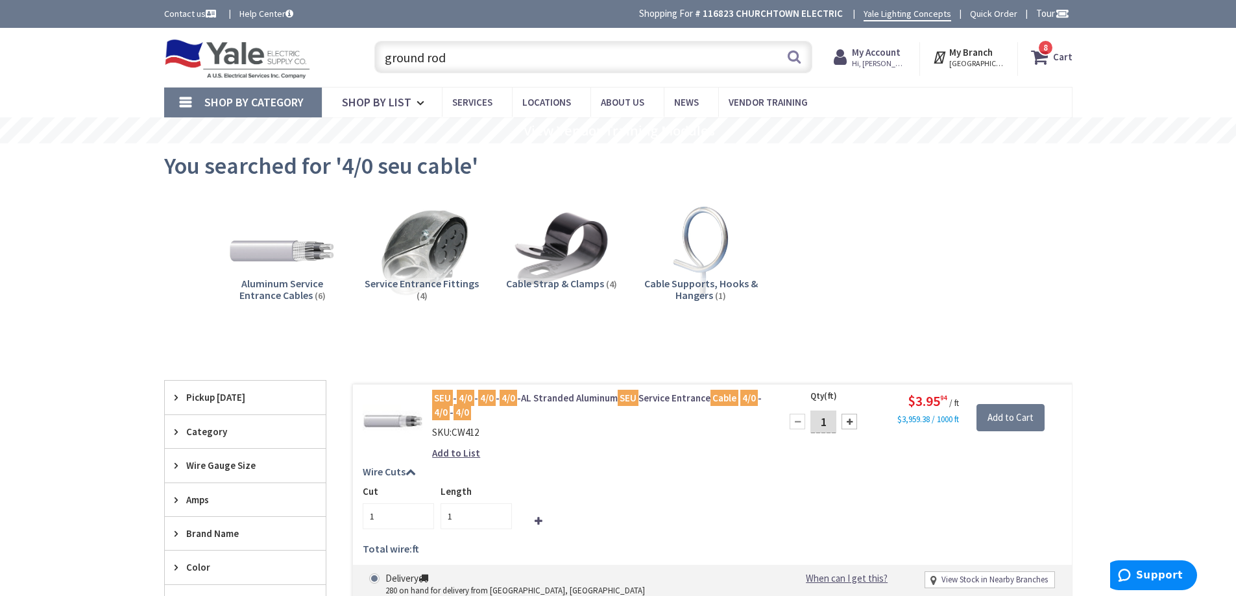
click at [478, 58] on input "ground rod" at bounding box center [593, 57] width 438 height 32
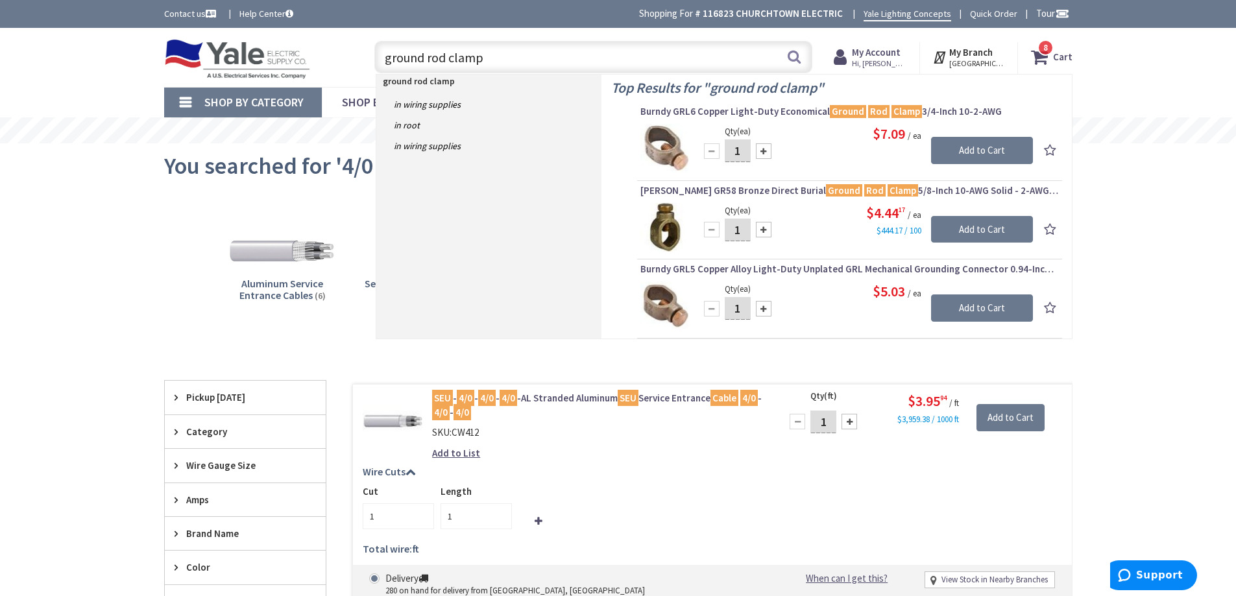
type input "ground rod clamp"
click at [744, 230] on input "1" at bounding box center [738, 230] width 26 height 23
type input "2"
click at [1017, 234] on input "Add to Cart" at bounding box center [982, 229] width 102 height 27
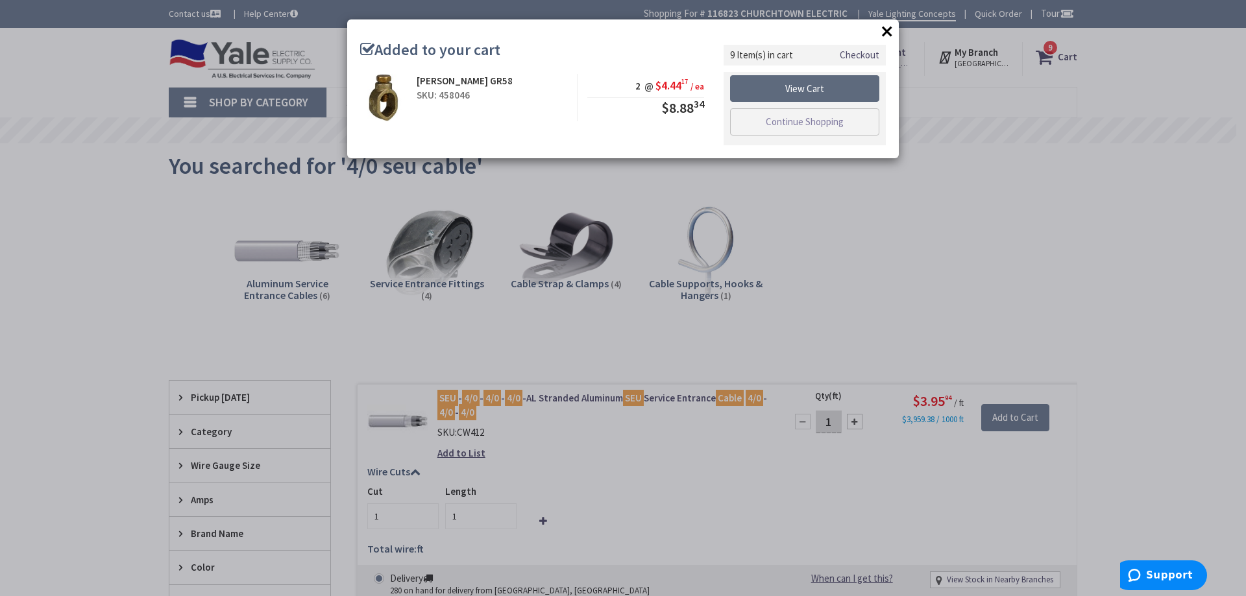
click at [795, 92] on link "View Cart" at bounding box center [804, 88] width 149 height 27
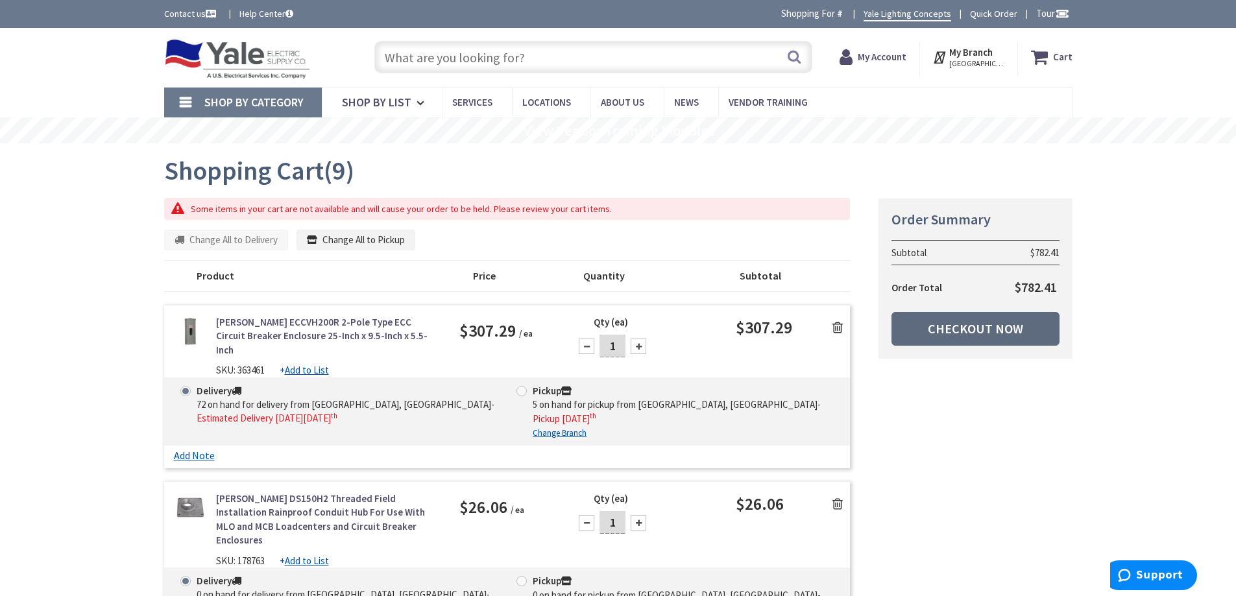
click at [965, 328] on link "Checkout Now" at bounding box center [976, 329] width 168 height 34
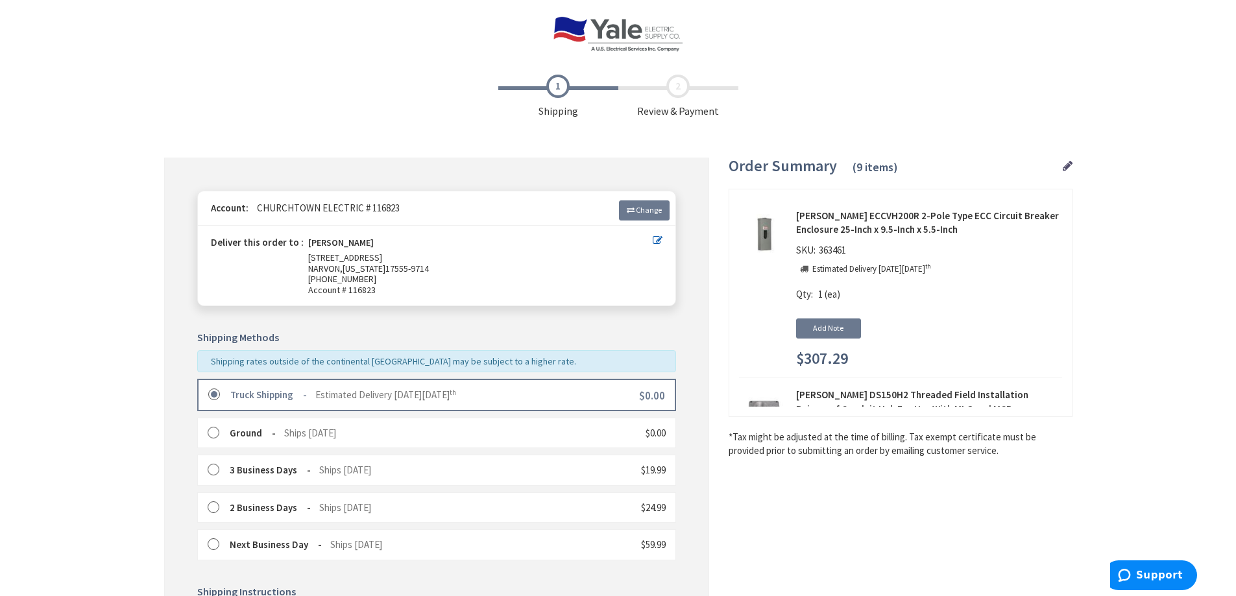
click at [215, 395] on label at bounding box center [218, 395] width 20 height 13
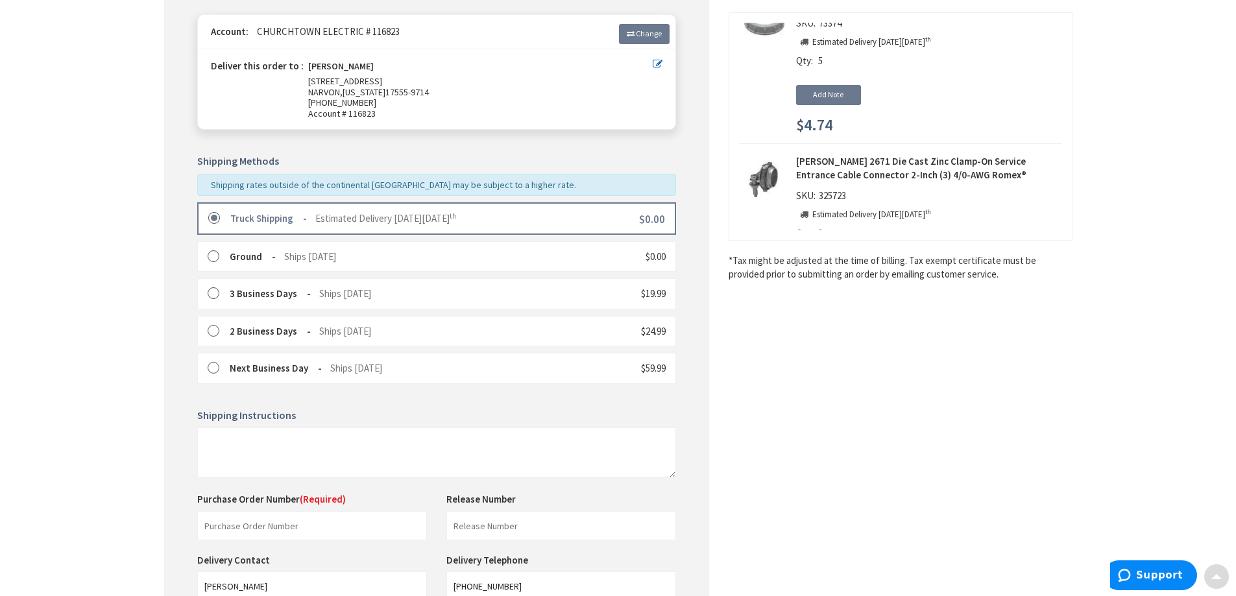
scroll to position [195, 0]
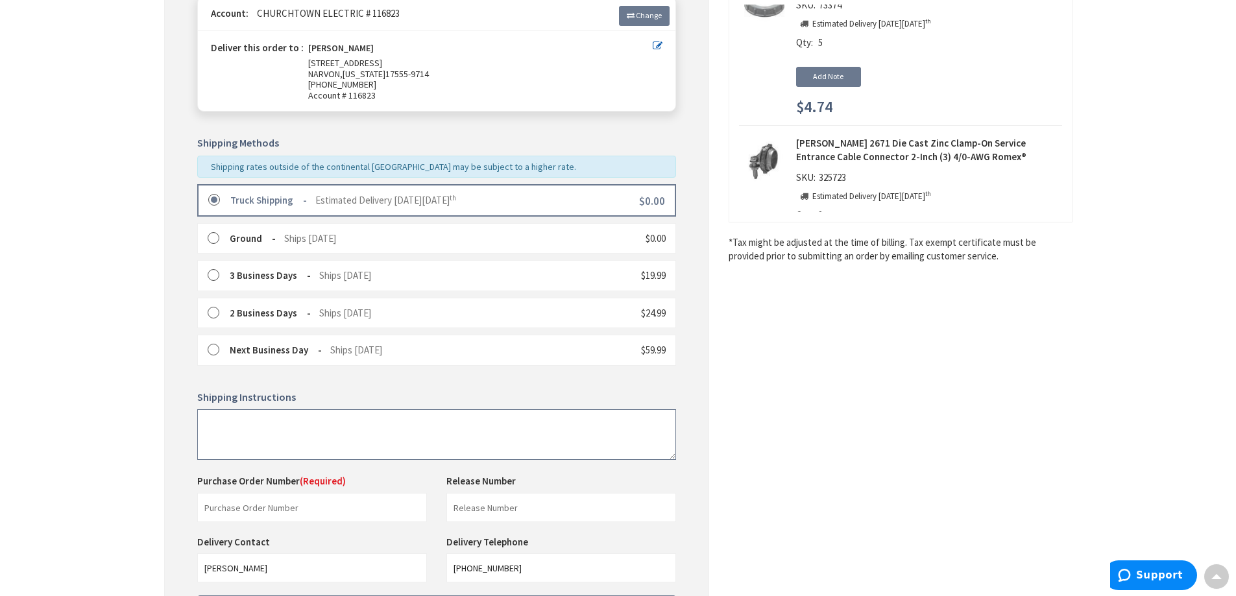
click at [268, 424] on textarea at bounding box center [436, 435] width 479 height 51
type textarea "Leave supplies to left of garage door"
click at [339, 504] on input "text" at bounding box center [312, 507] width 230 height 29
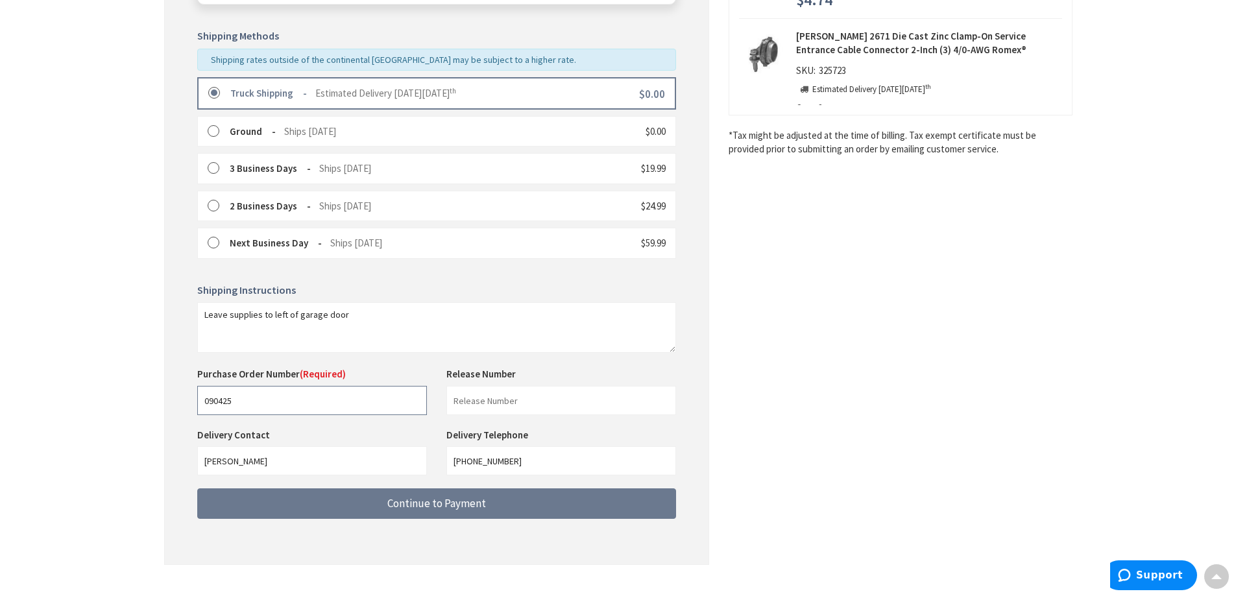
scroll to position [325, 0]
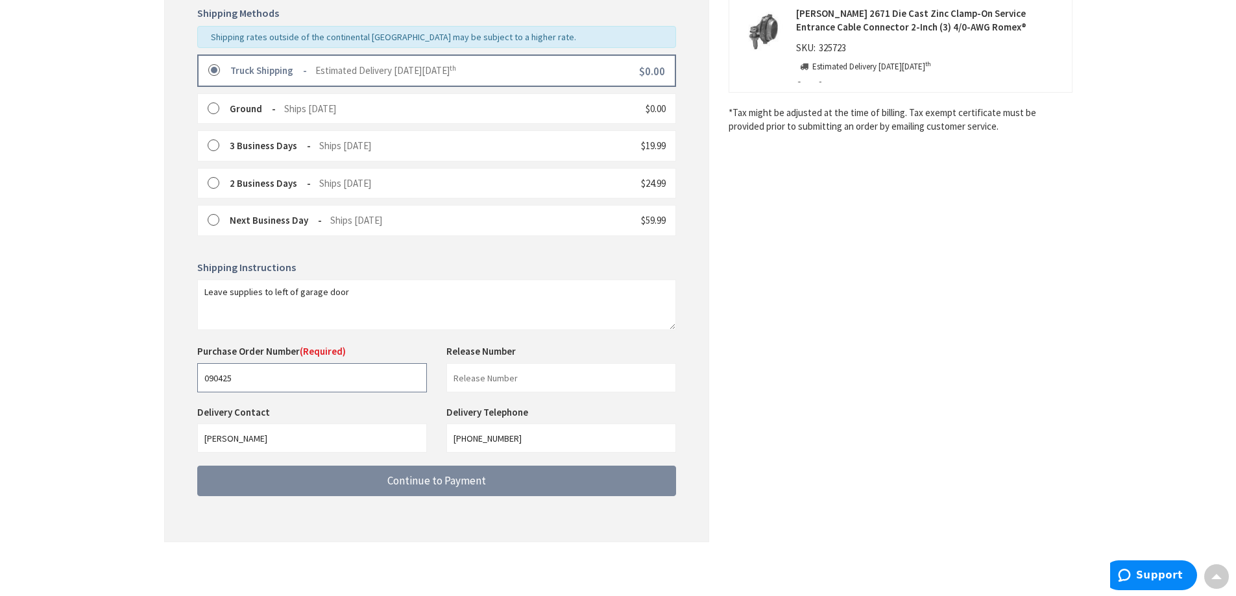
type input "090425"
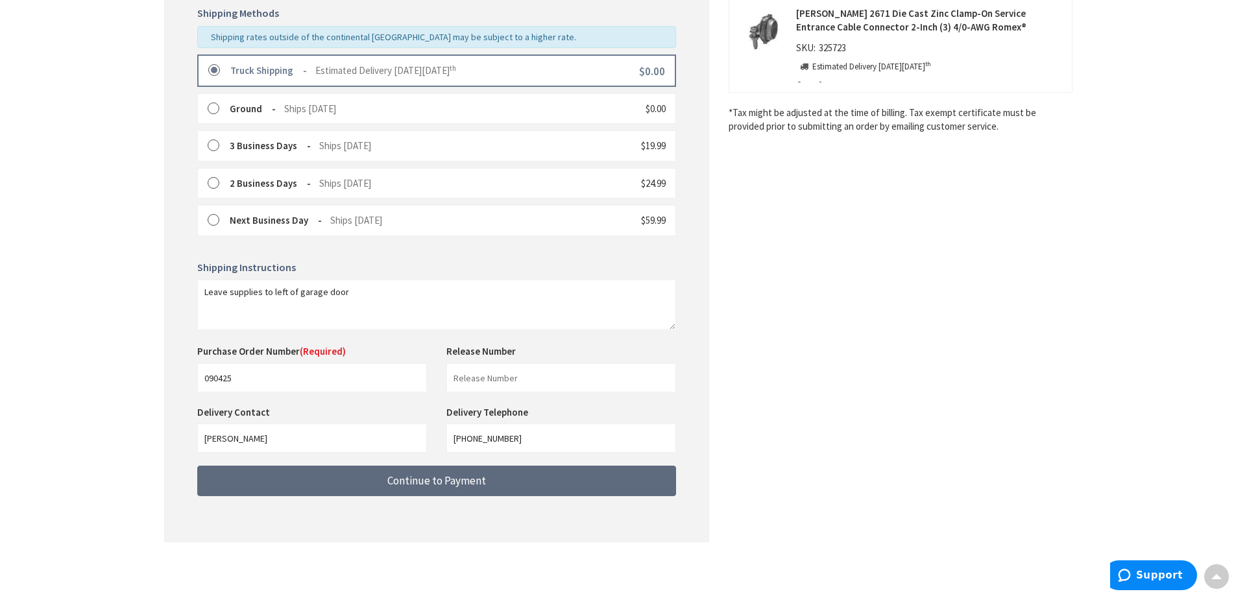
click at [465, 484] on span "Continue to Payment" at bounding box center [436, 481] width 99 height 14
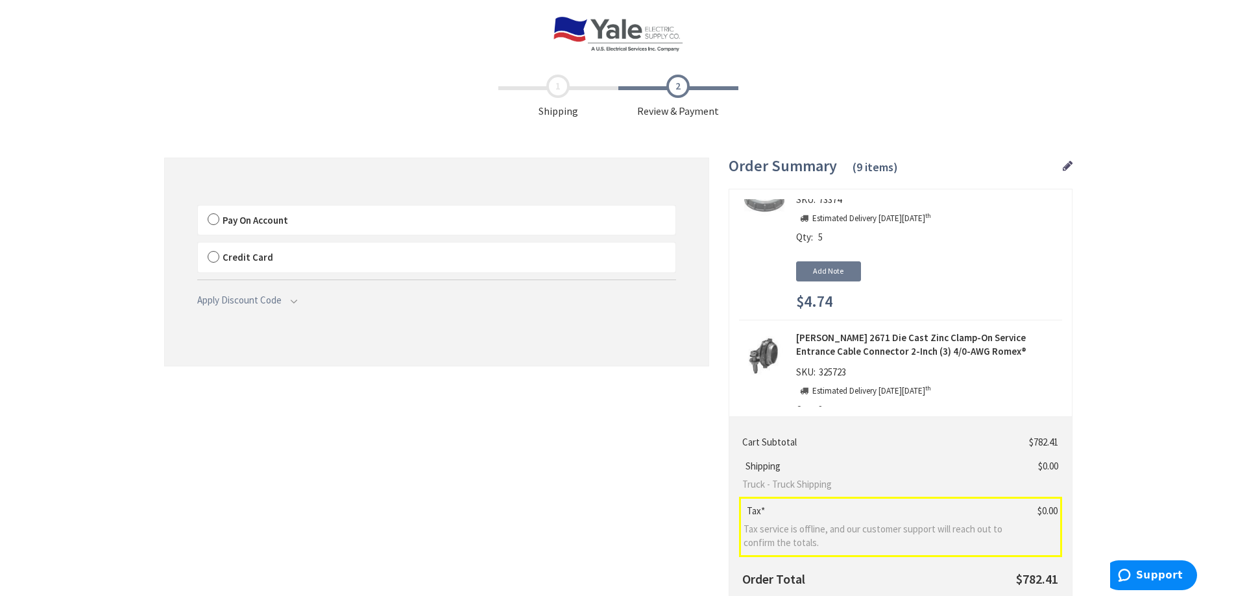
click at [216, 217] on label "Pay On Account" at bounding box center [437, 221] width 478 height 30
click at [198, 208] on input "Pay On Account" at bounding box center [198, 208] width 0 height 0
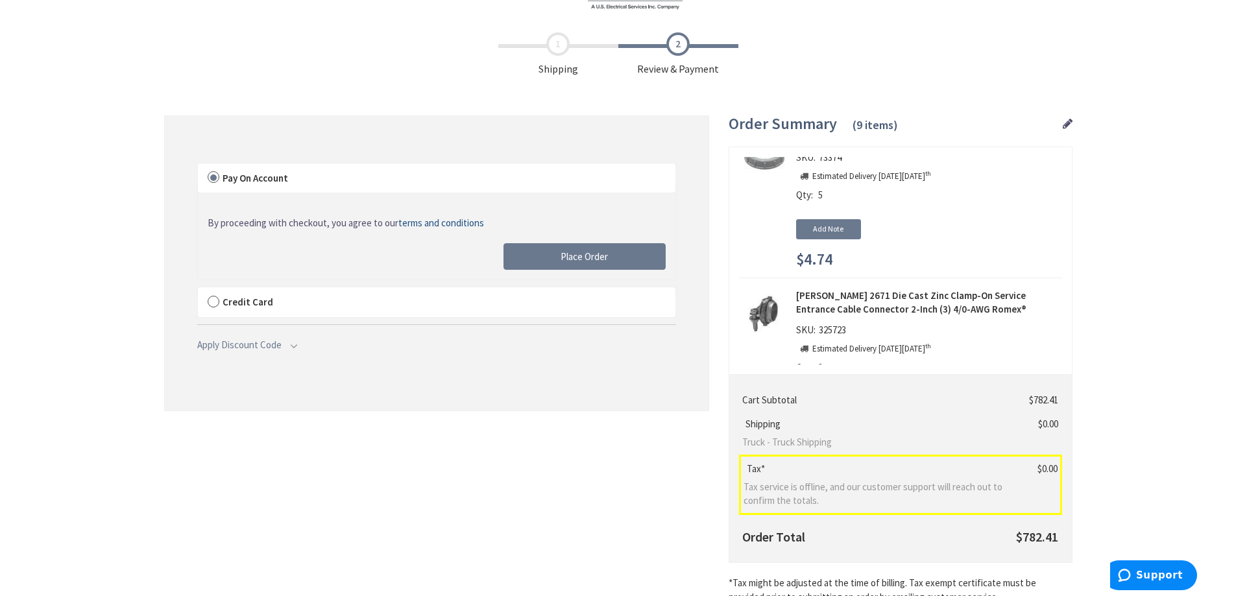
scroll to position [65, 0]
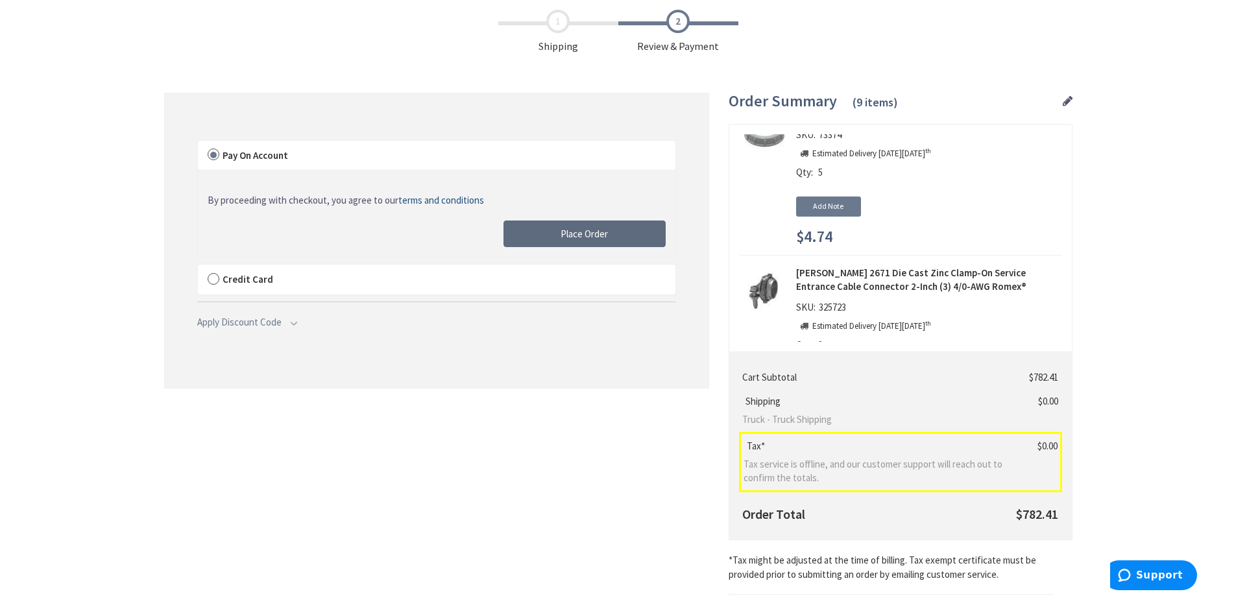
click at [617, 234] on button "Place Order" at bounding box center [585, 234] width 162 height 27
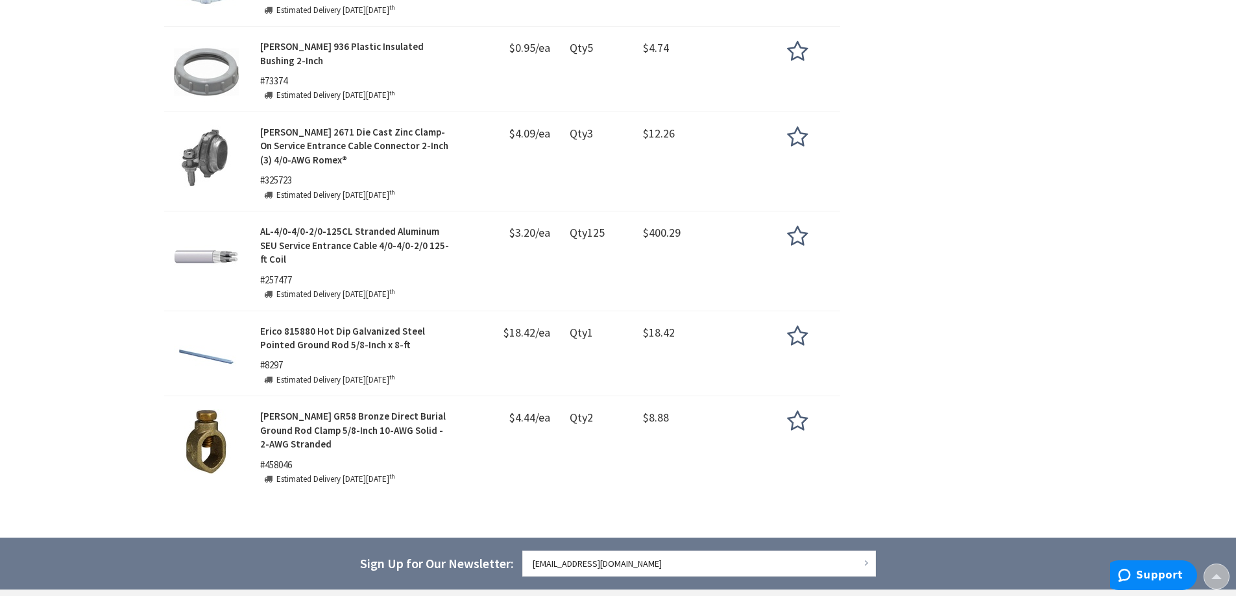
scroll to position [844, 0]
